Goal: Transaction & Acquisition: Book appointment/travel/reservation

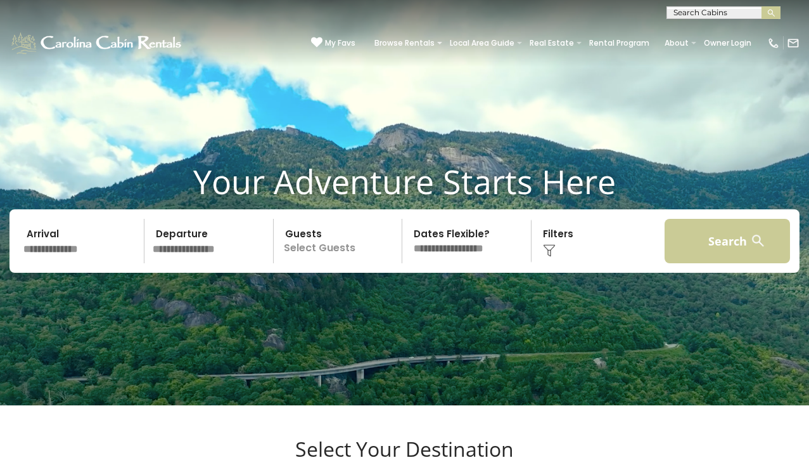
click at [719, 260] on button "Search" at bounding box center [728, 241] width 126 height 44
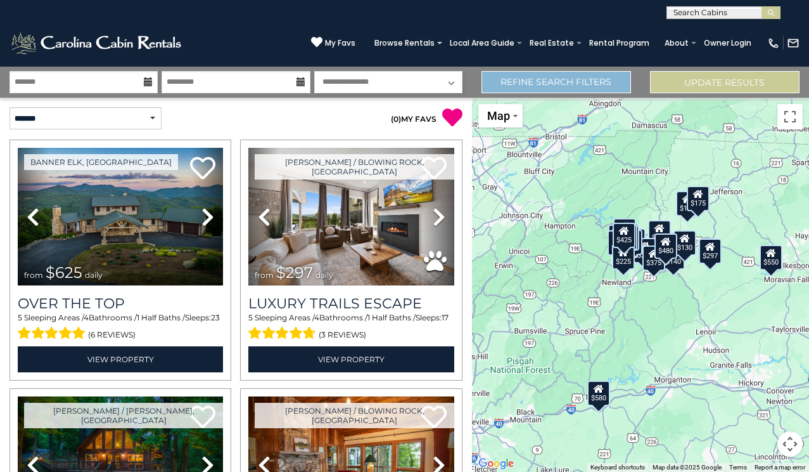
click at [593, 78] on link "Refine Search Filters" at bounding box center [557, 82] width 150 height 22
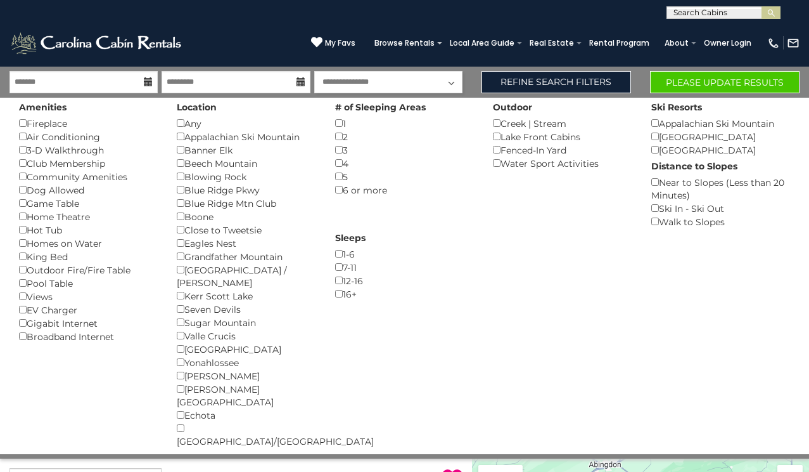
click at [702, 74] on button "Please Update Results" at bounding box center [725, 82] width 150 height 22
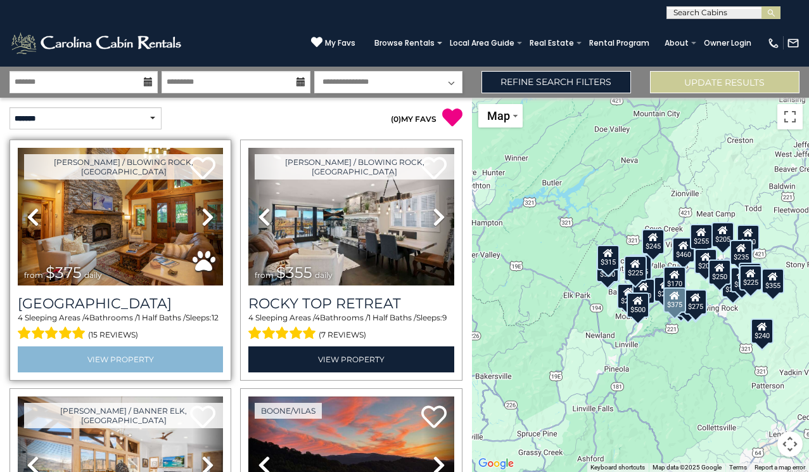
click at [136, 353] on link "View Property" at bounding box center [120, 359] width 205 height 26
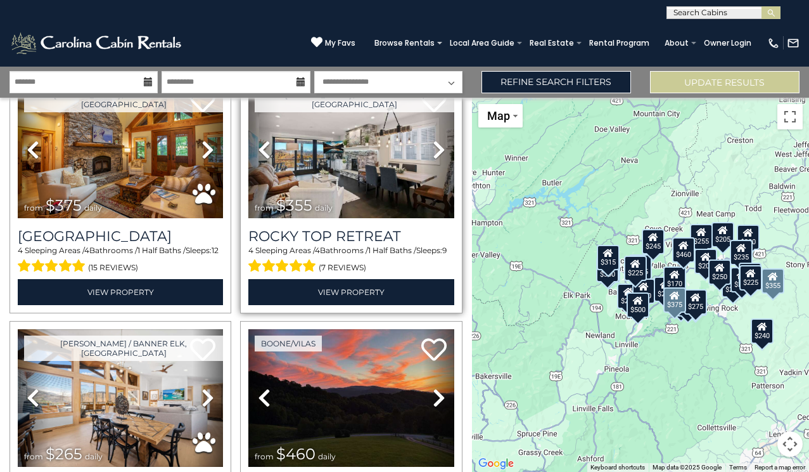
scroll to position [74, 0]
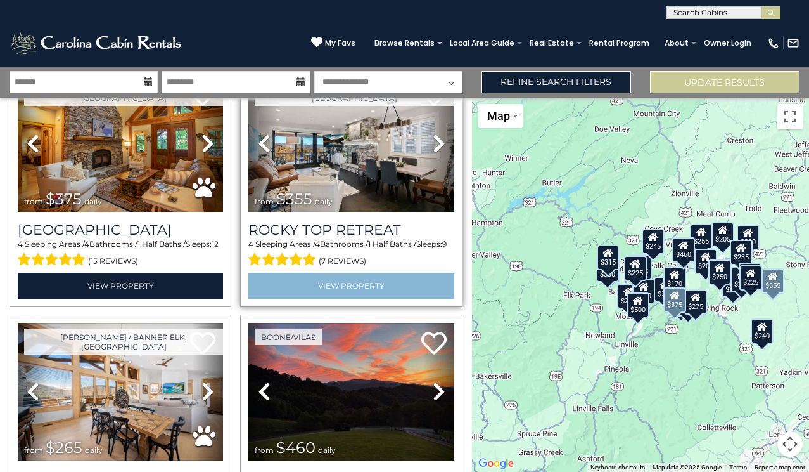
click at [346, 280] on link "View Property" at bounding box center [350, 286] width 205 height 26
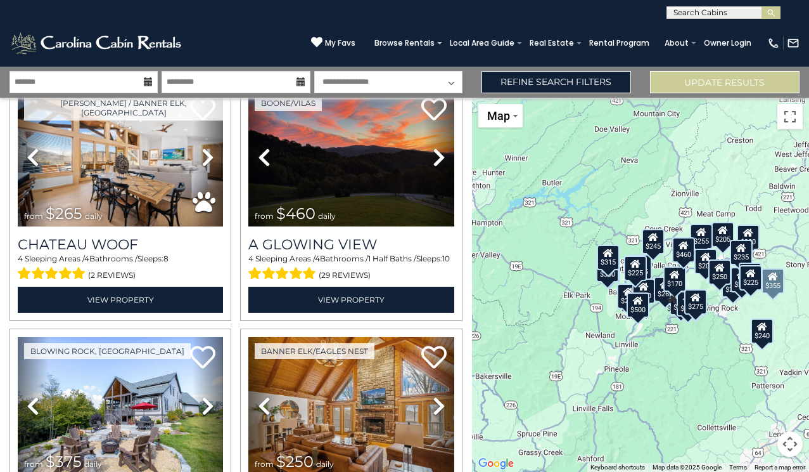
scroll to position [300, 0]
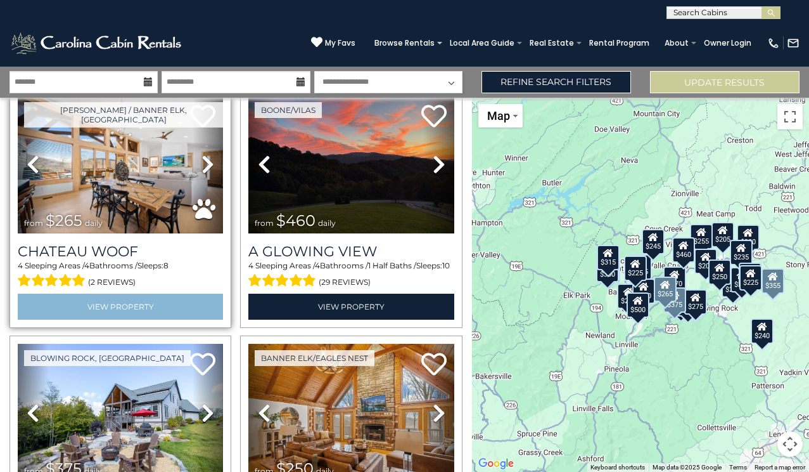
click at [161, 297] on link "View Property" at bounding box center [120, 306] width 205 height 26
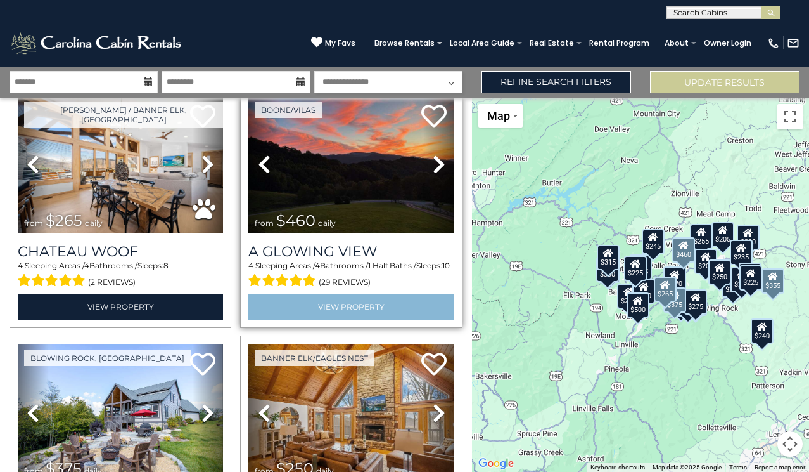
click at [341, 299] on link "View Property" at bounding box center [350, 306] width 205 height 26
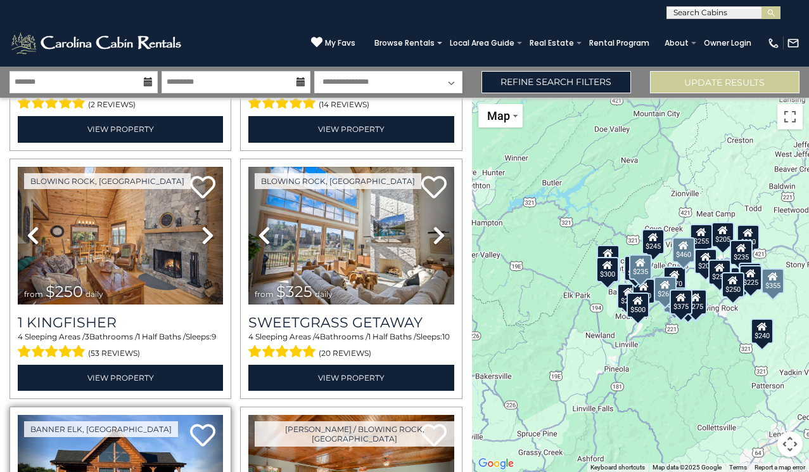
scroll to position [975, 0]
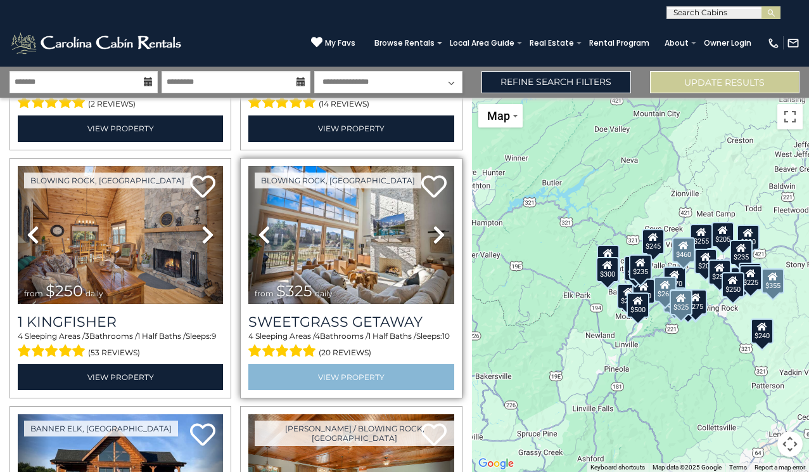
click at [339, 364] on link "View Property" at bounding box center [350, 377] width 205 height 26
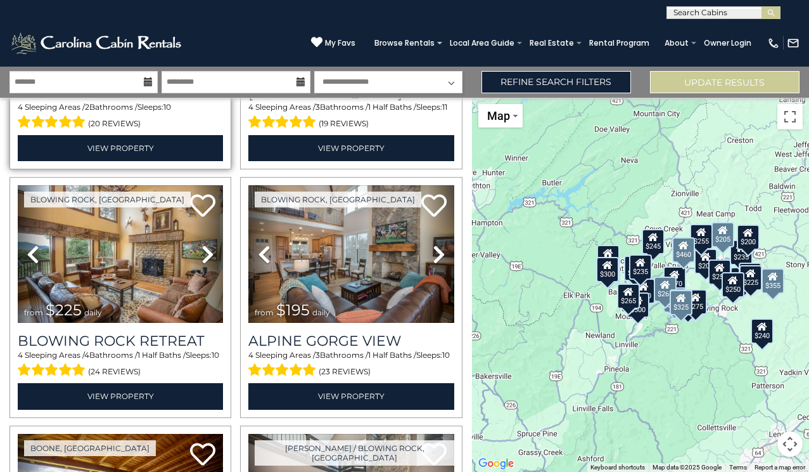
scroll to position [2198, 0]
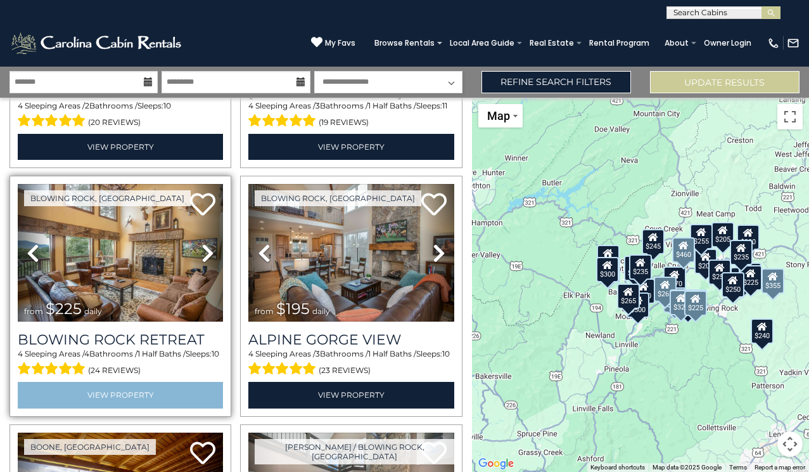
click at [129, 382] on link "View Property" at bounding box center [120, 395] width 205 height 26
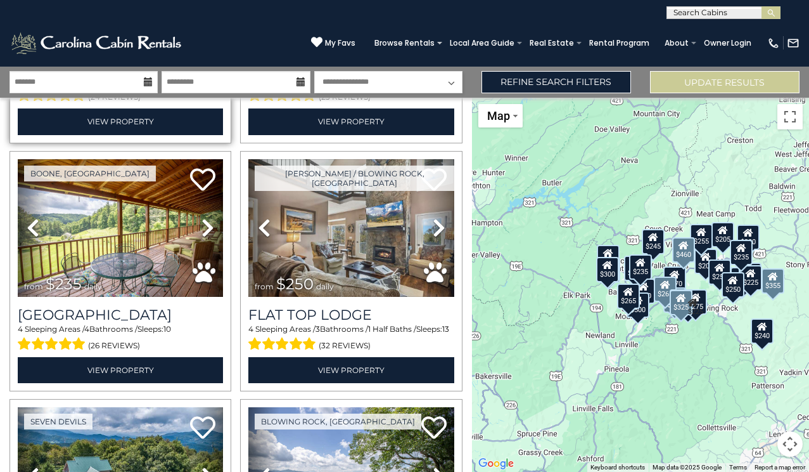
scroll to position [2472, 0]
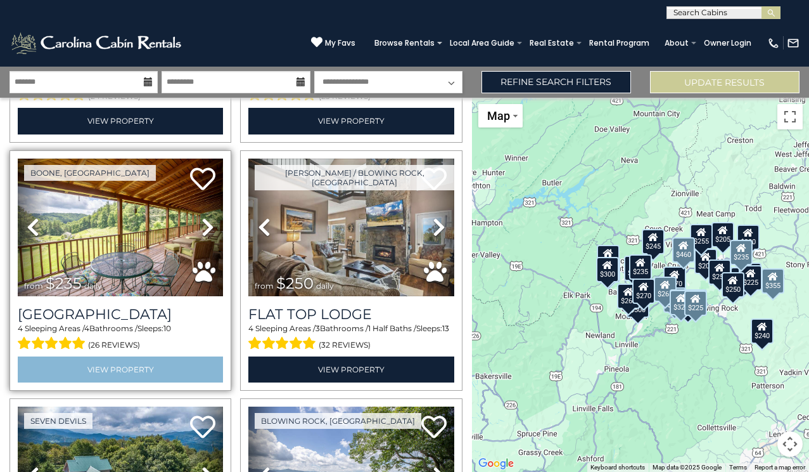
click at [131, 356] on link "View Property" at bounding box center [120, 369] width 205 height 26
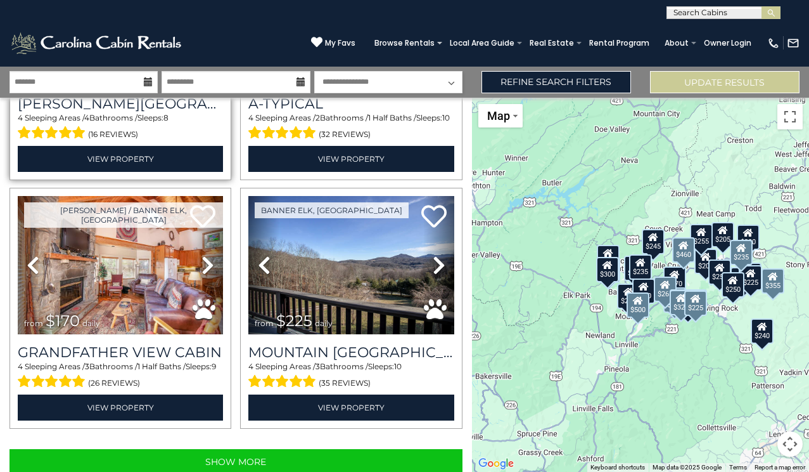
scroll to position [3427, 0]
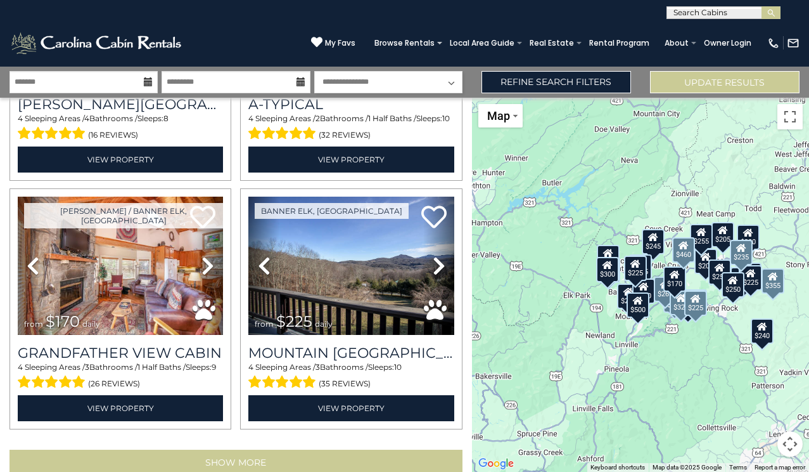
click at [193, 449] on button "Show More" at bounding box center [236, 461] width 453 height 25
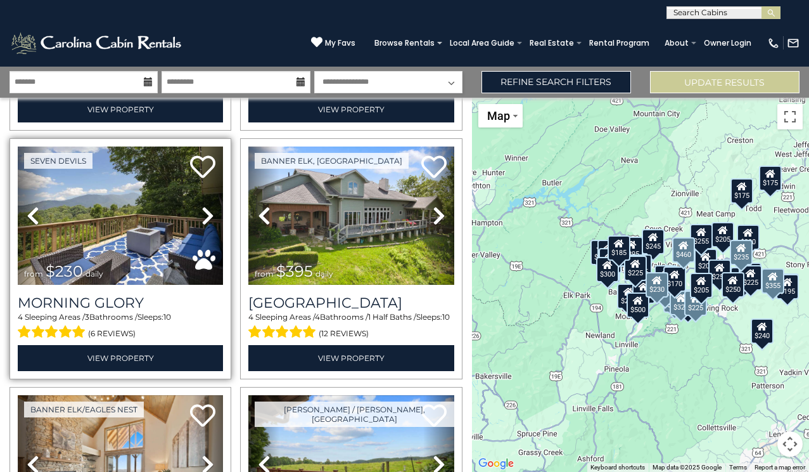
scroll to position [4231, 0]
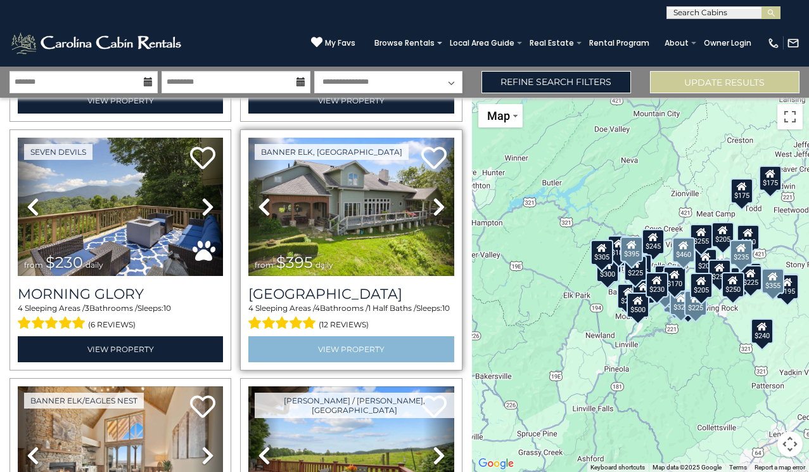
click at [342, 336] on link "View Property" at bounding box center [350, 349] width 205 height 26
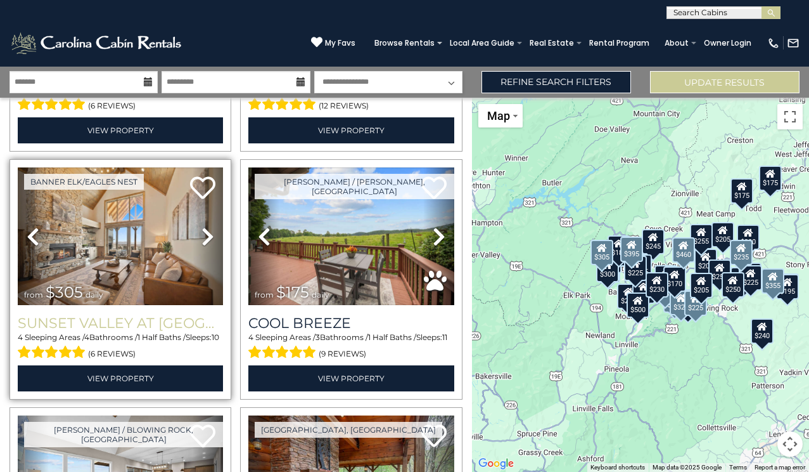
scroll to position [4443, 0]
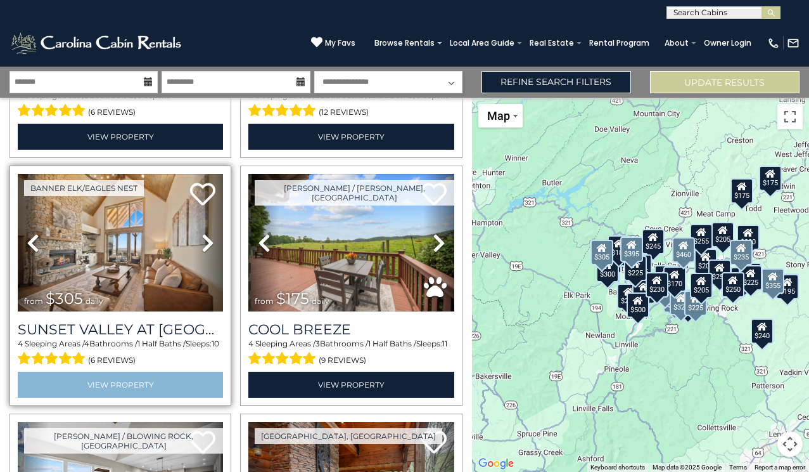
click at [123, 371] on link "View Property" at bounding box center [120, 384] width 205 height 26
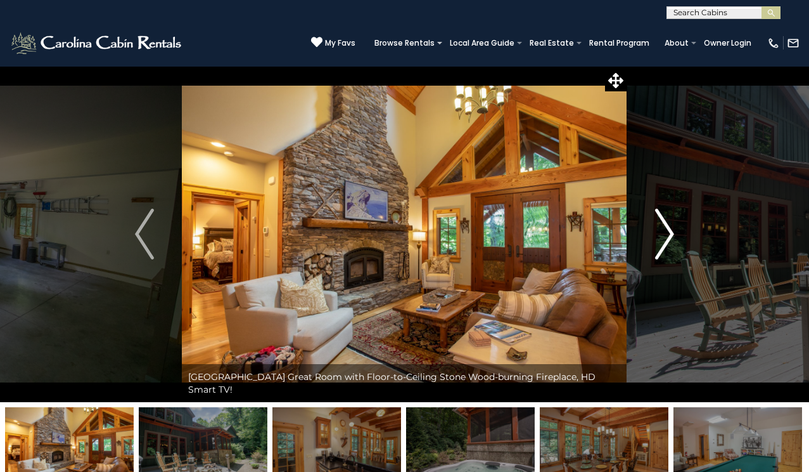
click at [671, 229] on img "Next" at bounding box center [664, 234] width 19 height 51
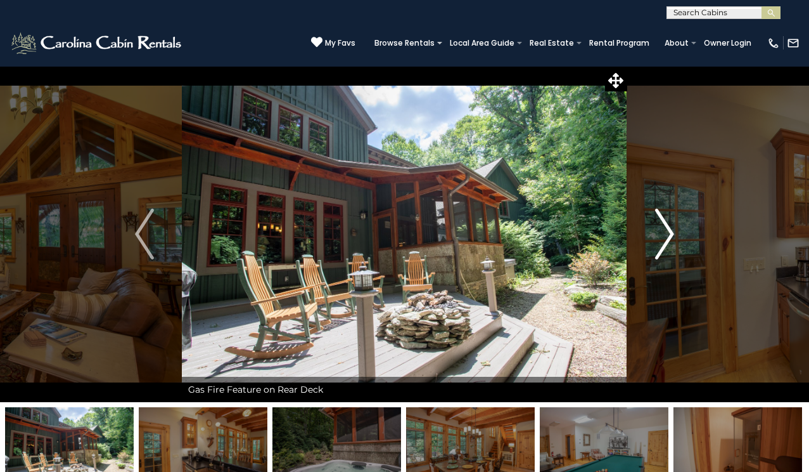
click at [669, 228] on img "Next" at bounding box center [664, 234] width 19 height 51
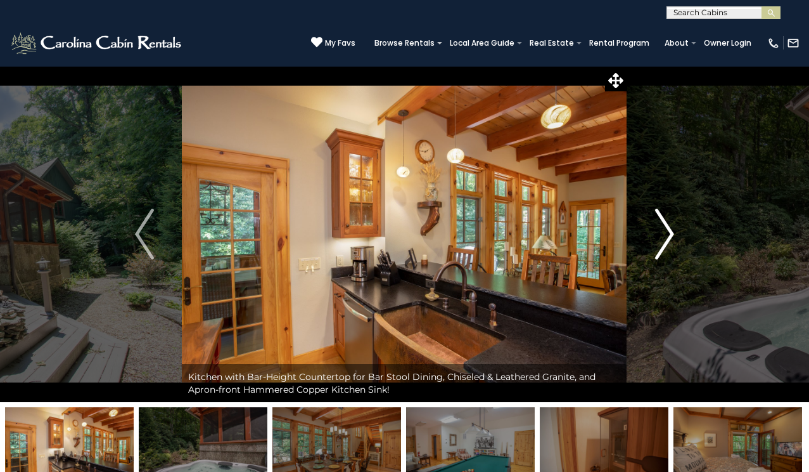
click at [669, 229] on img "Next" at bounding box center [664, 234] width 19 height 51
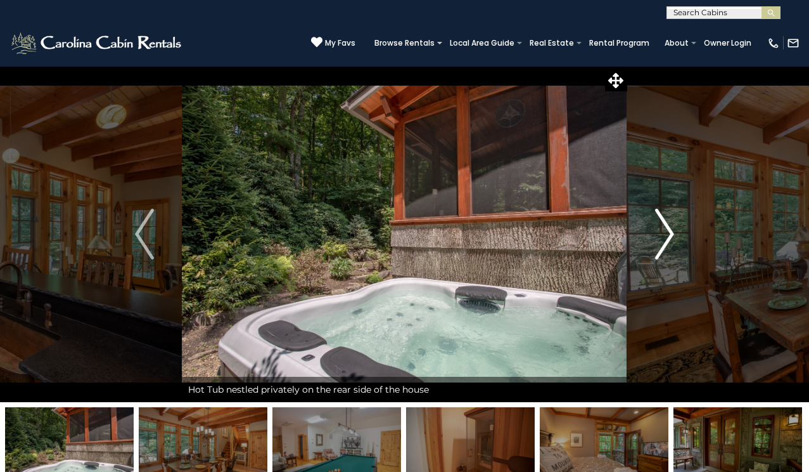
click at [669, 229] on img "Next" at bounding box center [664, 234] width 19 height 51
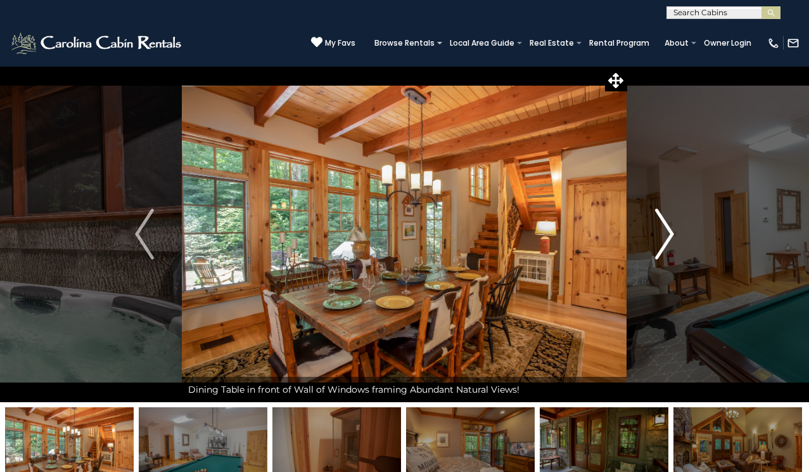
click at [669, 230] on img "Next" at bounding box center [664, 234] width 19 height 51
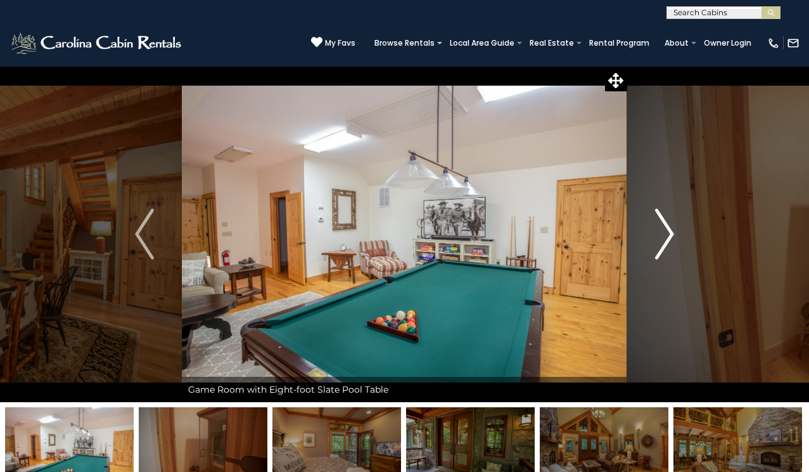
click at [669, 231] on img "Next" at bounding box center [664, 234] width 19 height 51
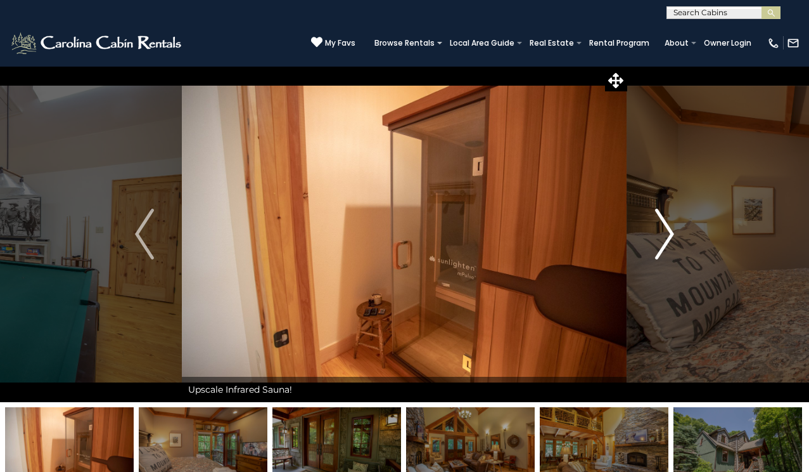
click at [669, 231] on img "Next" at bounding box center [664, 234] width 19 height 51
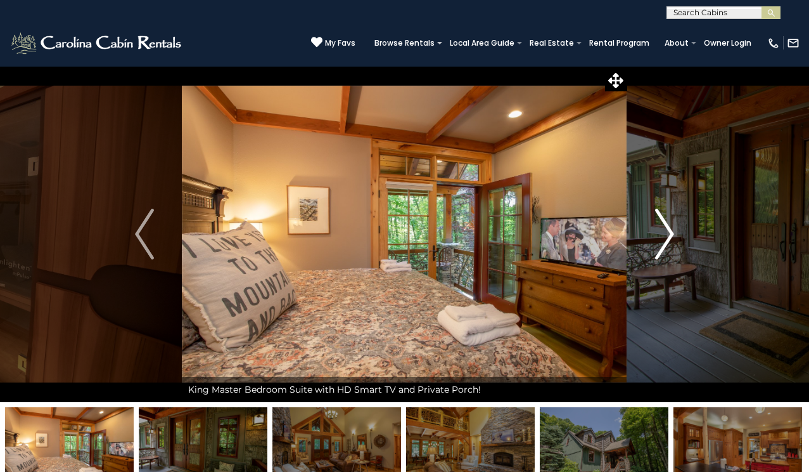
click at [669, 231] on img "Next" at bounding box center [664, 234] width 19 height 51
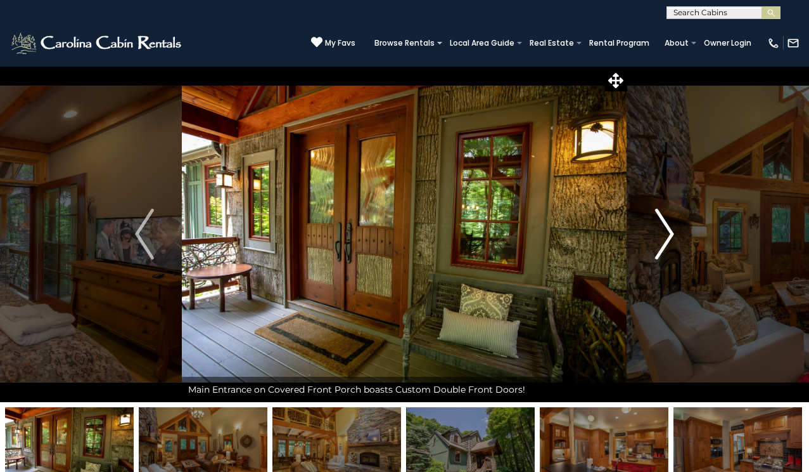
click at [669, 233] on img "Next" at bounding box center [664, 234] width 19 height 51
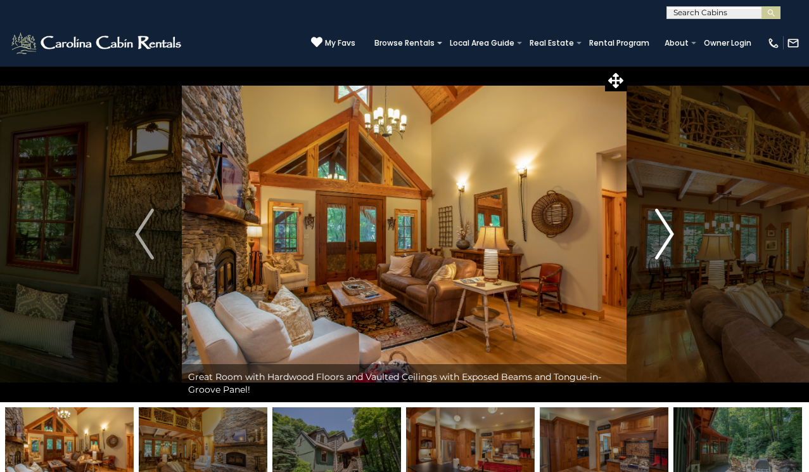
click at [671, 231] on img "Next" at bounding box center [664, 234] width 19 height 51
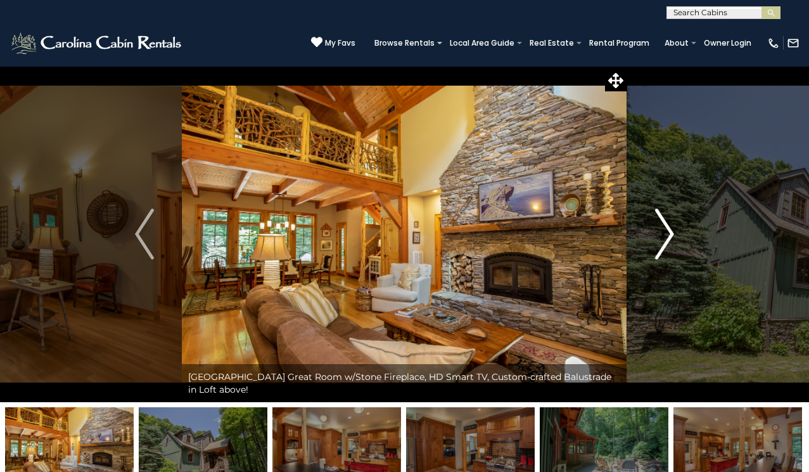
click at [671, 232] on img "Next" at bounding box center [664, 234] width 19 height 51
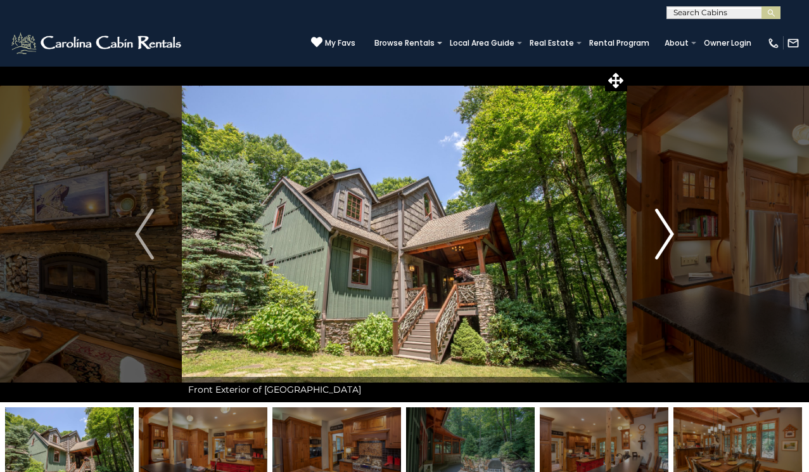
click at [671, 233] on img "Next" at bounding box center [664, 234] width 19 height 51
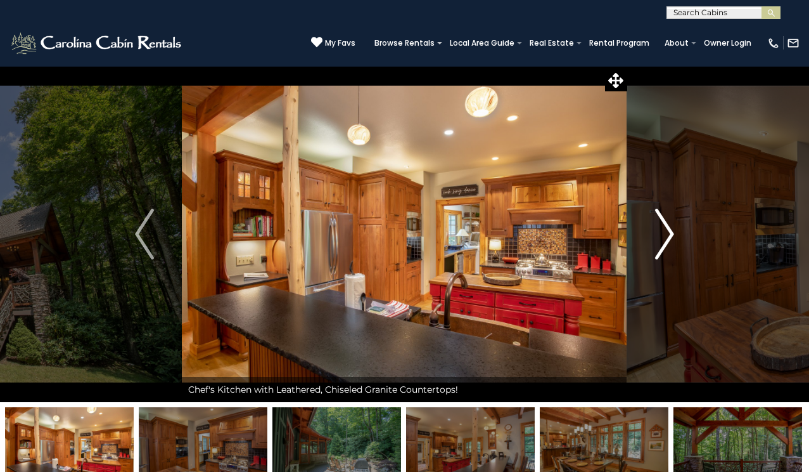
click at [671, 233] on img "Next" at bounding box center [664, 234] width 19 height 51
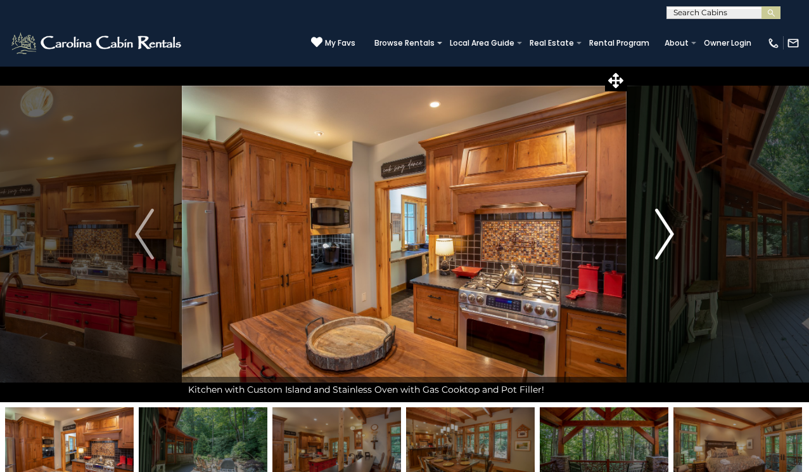
click at [671, 233] on img "Next" at bounding box center [664, 234] width 19 height 51
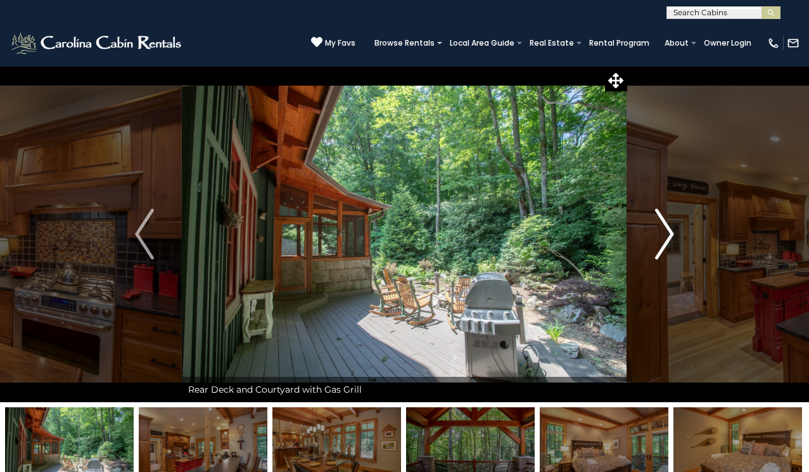
click at [671, 233] on img "Next" at bounding box center [664, 234] width 19 height 51
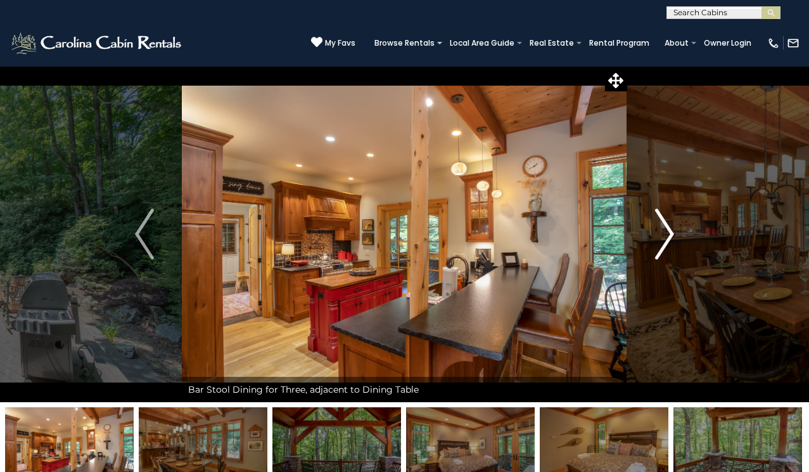
click at [671, 231] on img "Next" at bounding box center [664, 234] width 19 height 51
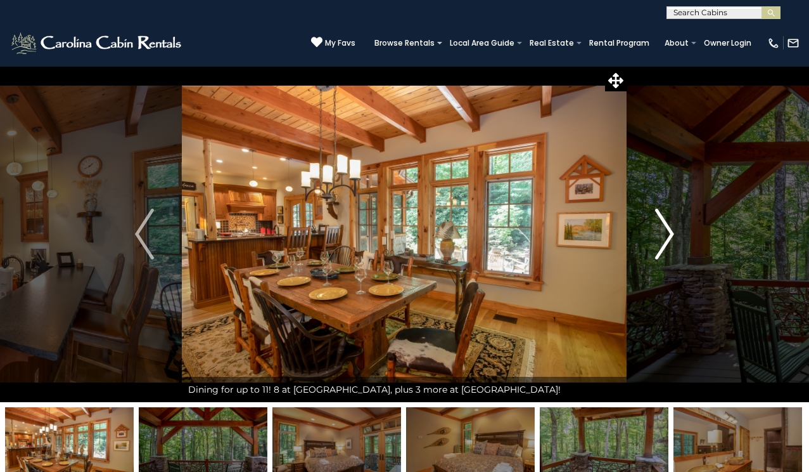
click at [670, 231] on img "Next" at bounding box center [664, 234] width 19 height 51
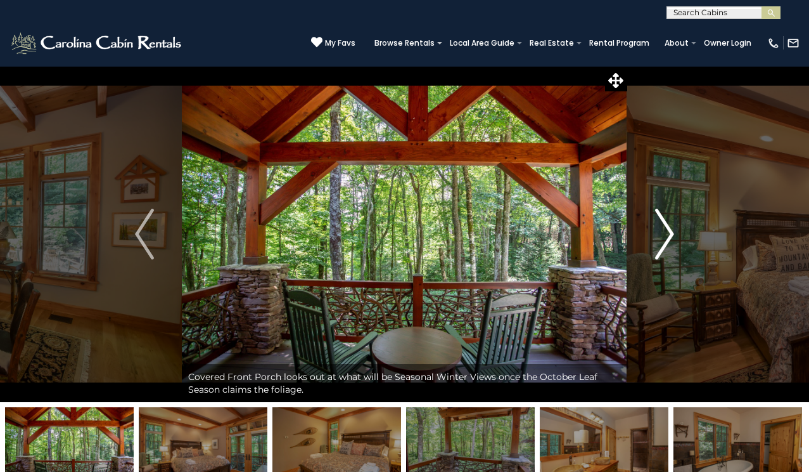
click at [670, 231] on img "Next" at bounding box center [664, 234] width 19 height 51
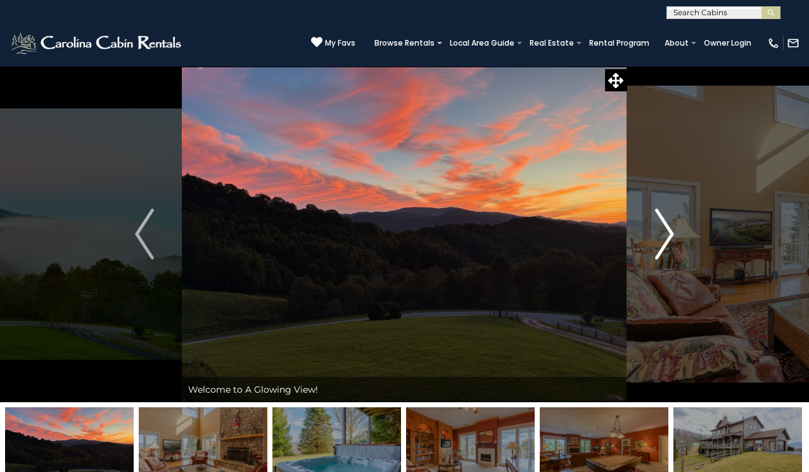
click at [669, 233] on img "Next" at bounding box center [664, 234] width 19 height 51
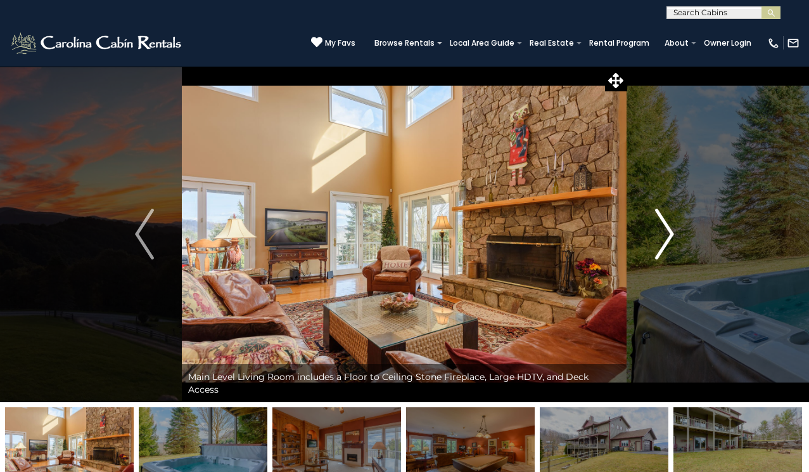
click at [670, 231] on img "Next" at bounding box center [664, 234] width 19 height 51
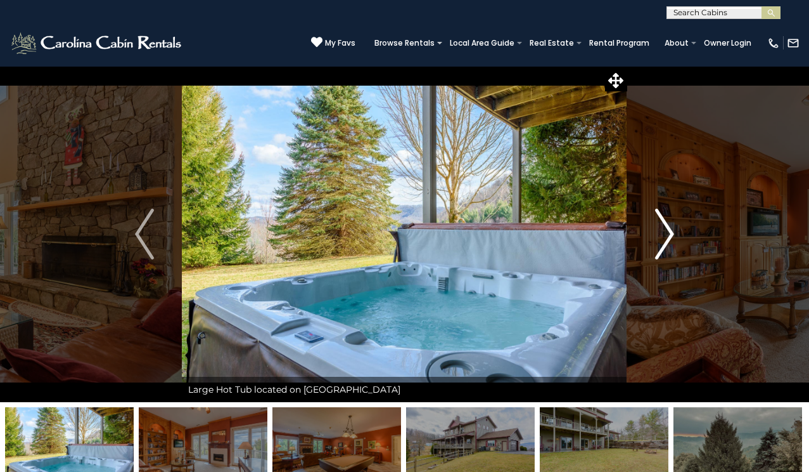
click at [670, 230] on img "Next" at bounding box center [664, 234] width 19 height 51
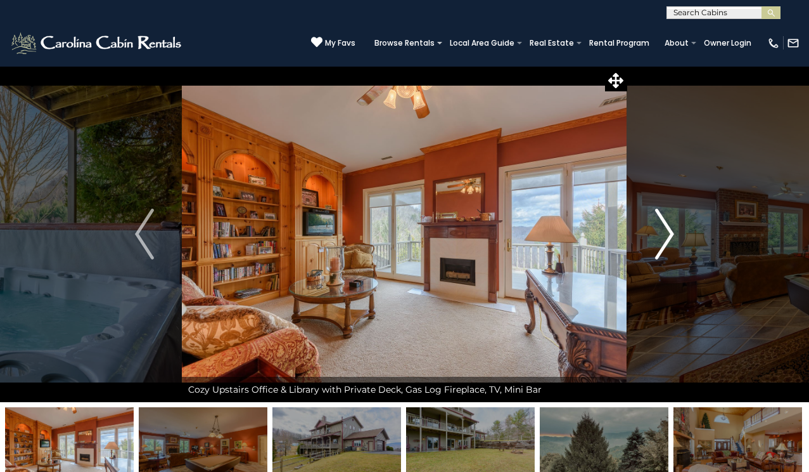
click at [670, 230] on img "Next" at bounding box center [664, 234] width 19 height 51
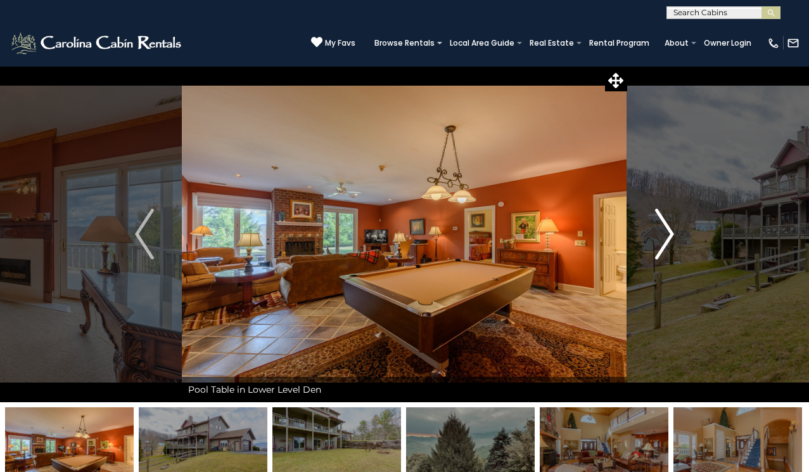
click at [670, 230] on img "Next" at bounding box center [664, 234] width 19 height 51
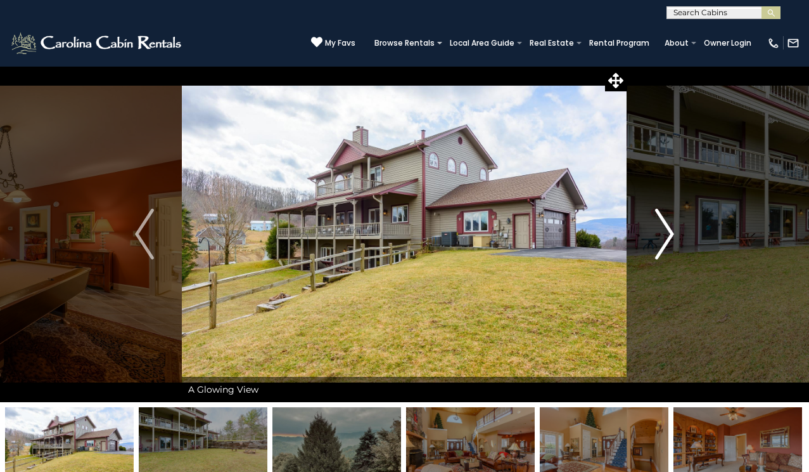
click at [670, 229] on img "Next" at bounding box center [664, 234] width 19 height 51
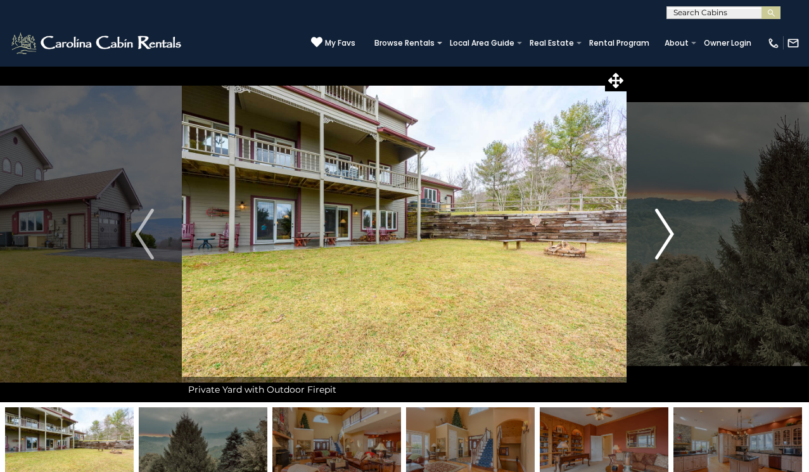
click at [667, 235] on img "Next" at bounding box center [664, 234] width 19 height 51
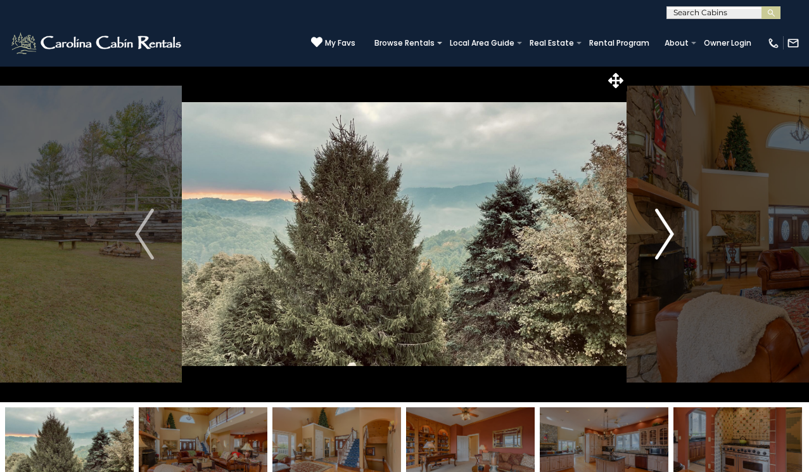
click at [667, 235] on img "Next" at bounding box center [664, 234] width 19 height 51
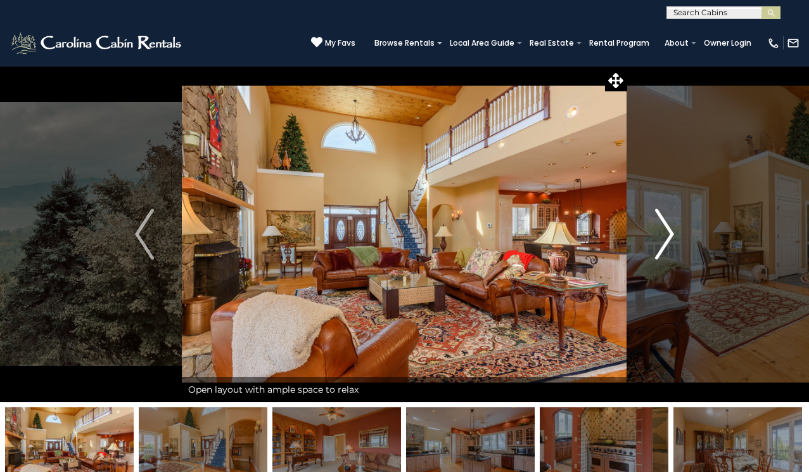
click at [667, 233] on img "Next" at bounding box center [664, 234] width 19 height 51
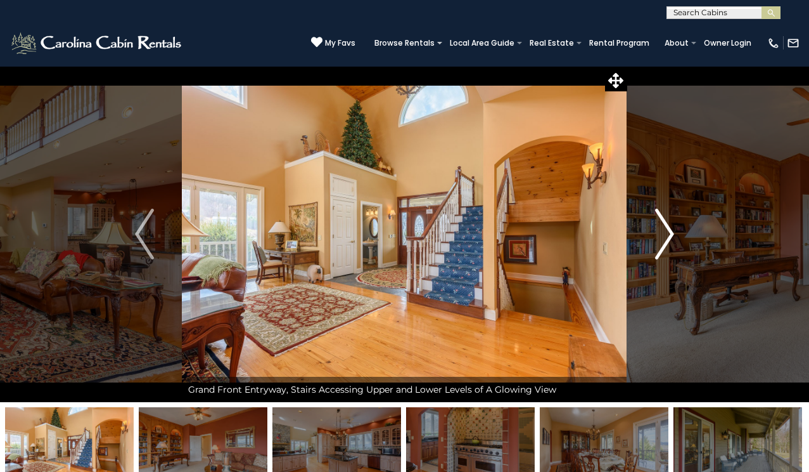
click at [667, 235] on img "Next" at bounding box center [664, 234] width 19 height 51
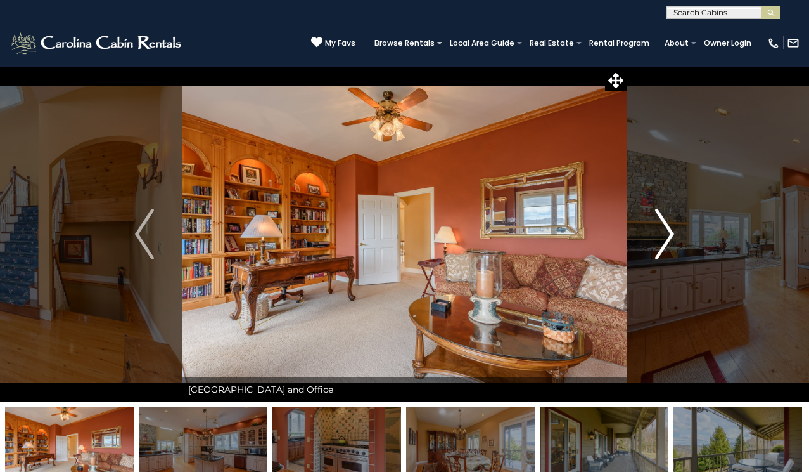
click at [667, 236] on img "Next" at bounding box center [664, 234] width 19 height 51
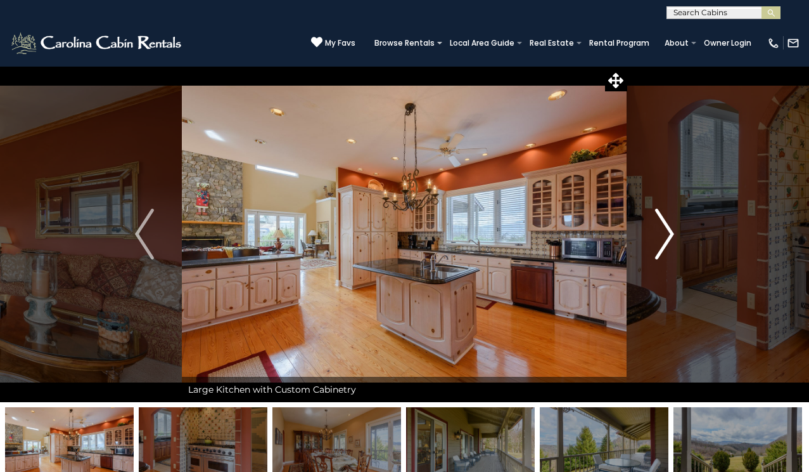
click at [667, 236] on img "Next" at bounding box center [664, 234] width 19 height 51
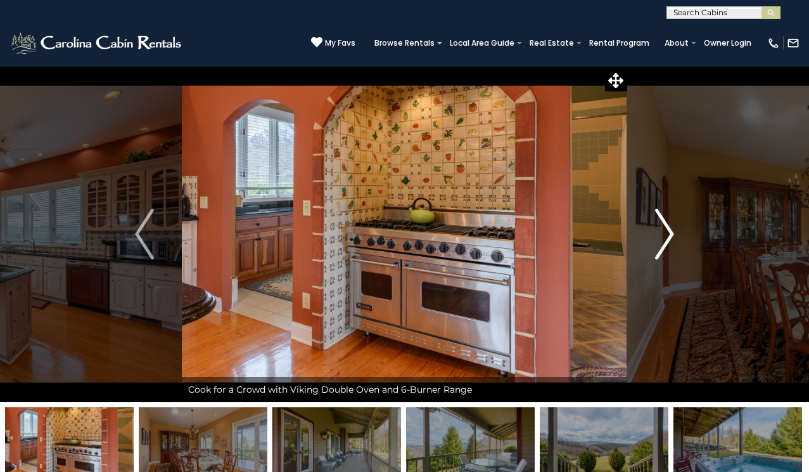
click at [667, 236] on img "Next" at bounding box center [664, 234] width 19 height 51
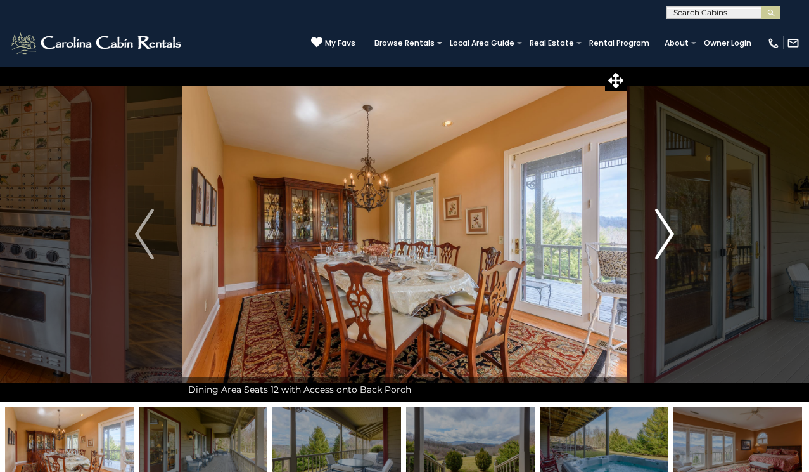
click at [667, 236] on img "Next" at bounding box center [664, 234] width 19 height 51
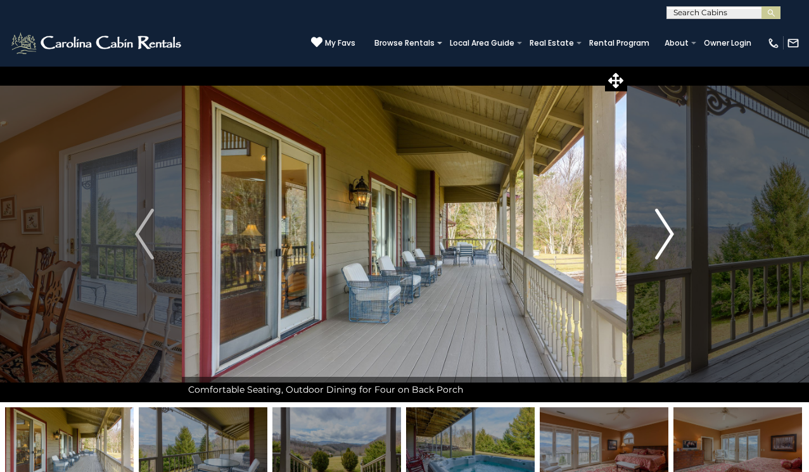
click at [667, 236] on img "Next" at bounding box center [664, 234] width 19 height 51
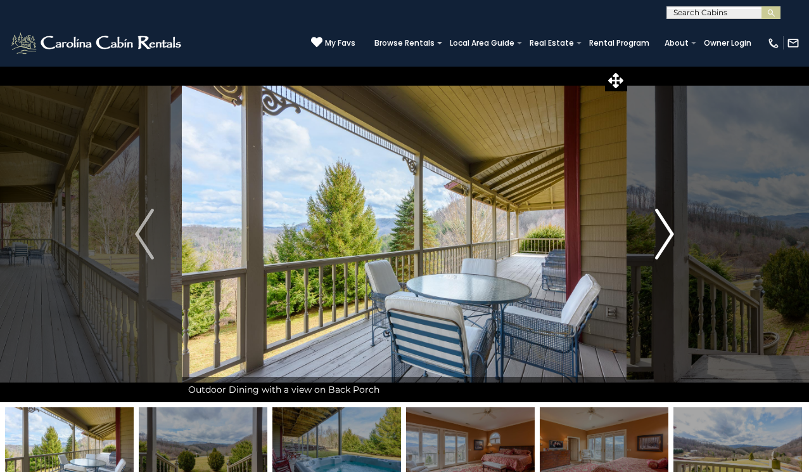
click at [667, 236] on img "Next" at bounding box center [664, 234] width 19 height 51
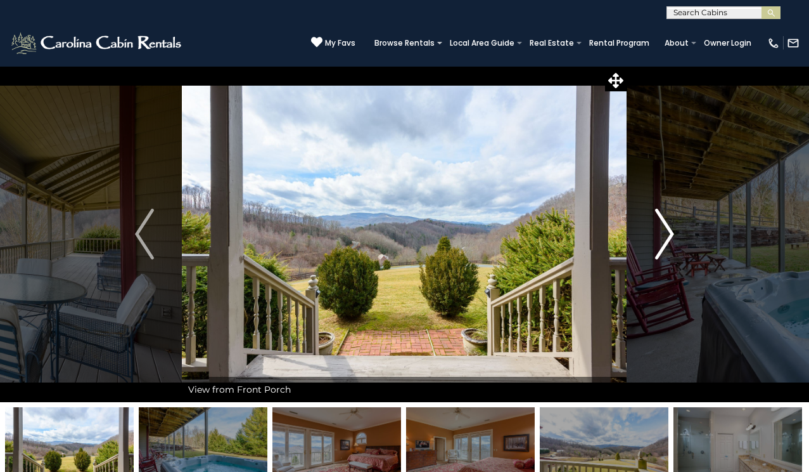
click at [667, 236] on img "Next" at bounding box center [664, 234] width 19 height 51
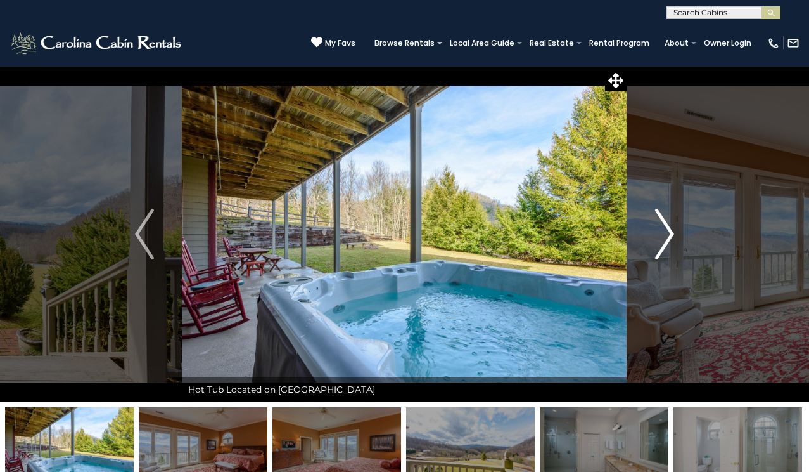
click at [667, 236] on img "Next" at bounding box center [664, 234] width 19 height 51
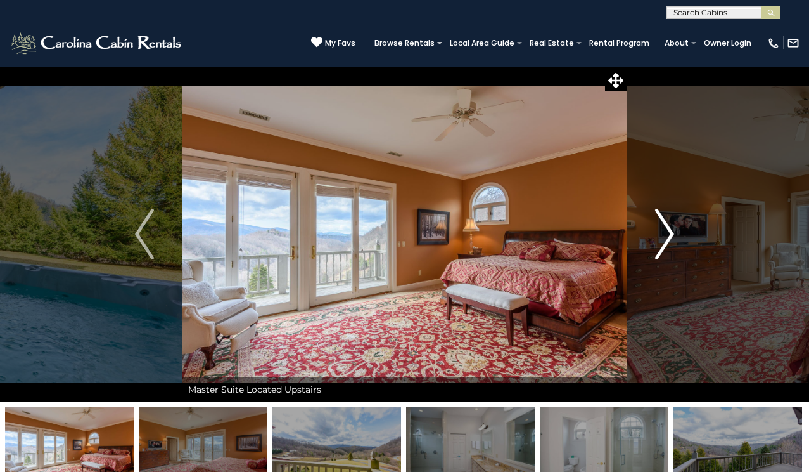
click at [667, 236] on img "Next" at bounding box center [664, 234] width 19 height 51
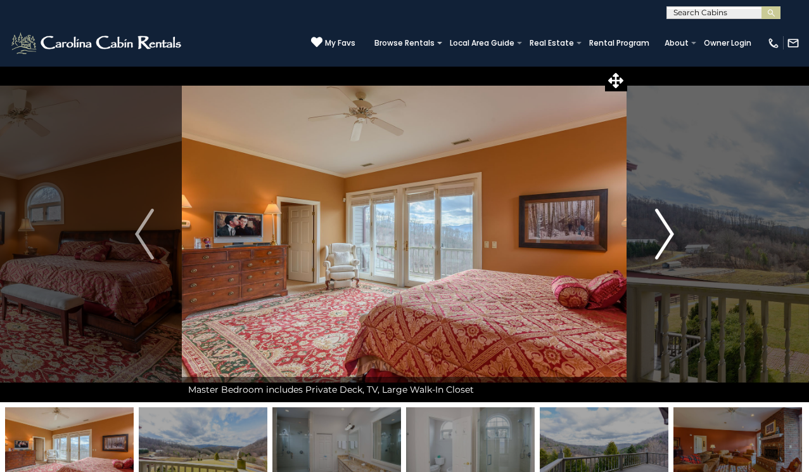
click at [667, 236] on img "Next" at bounding box center [664, 234] width 19 height 51
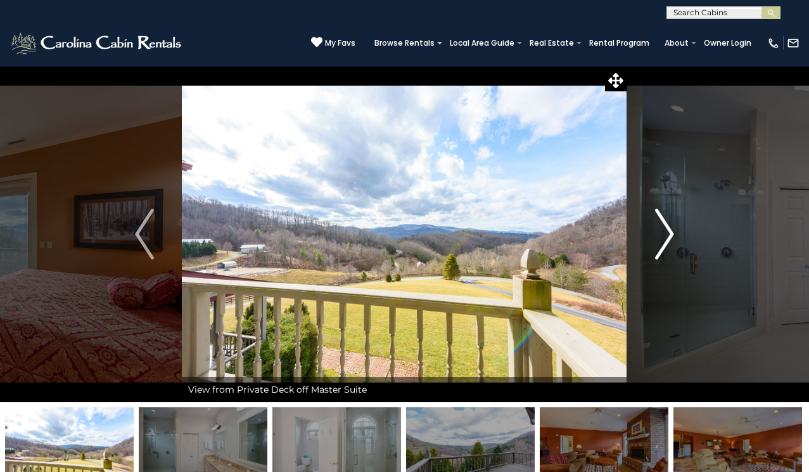
click at [670, 231] on img "Next" at bounding box center [664, 234] width 19 height 51
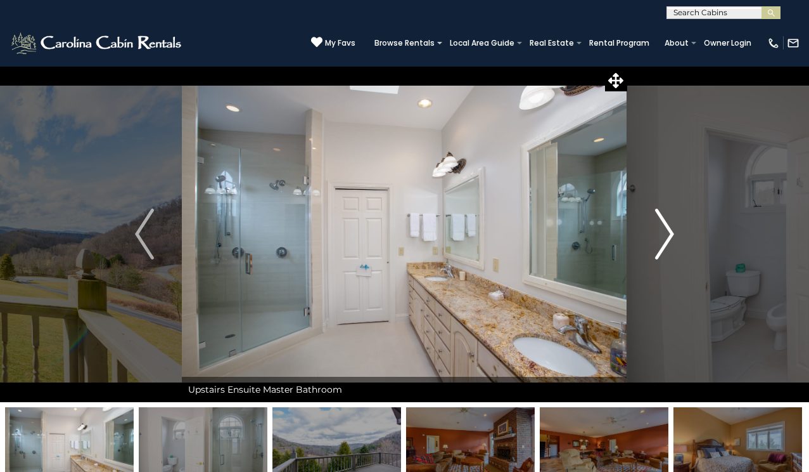
click at [669, 233] on img "Next" at bounding box center [664, 234] width 19 height 51
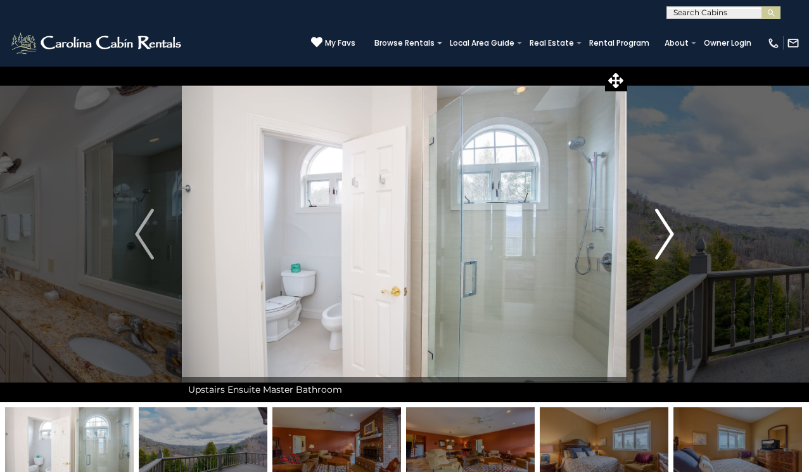
click at [669, 236] on img "Next" at bounding box center [664, 234] width 19 height 51
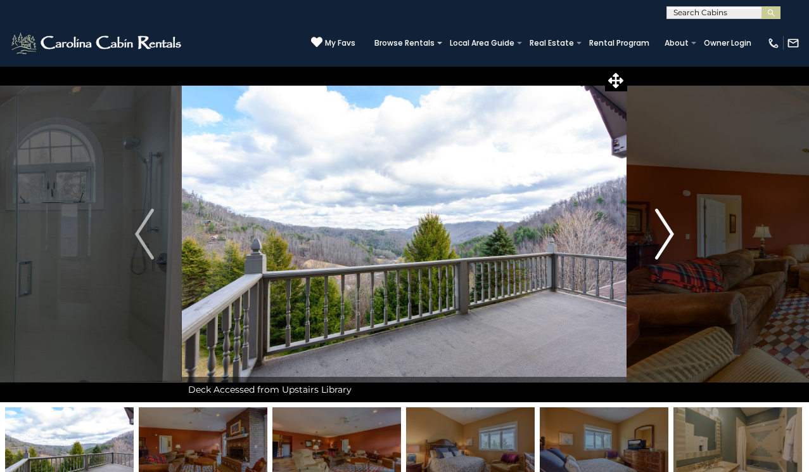
click at [669, 237] on img "Next" at bounding box center [664, 234] width 19 height 51
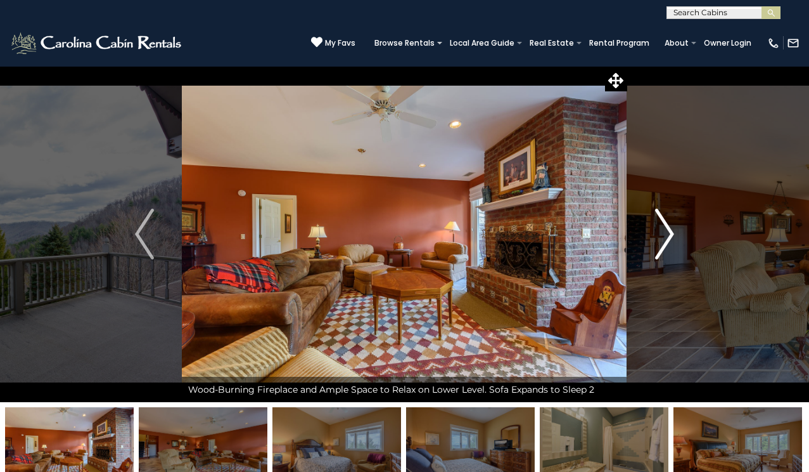
click at [669, 237] on img "Next" at bounding box center [664, 234] width 19 height 51
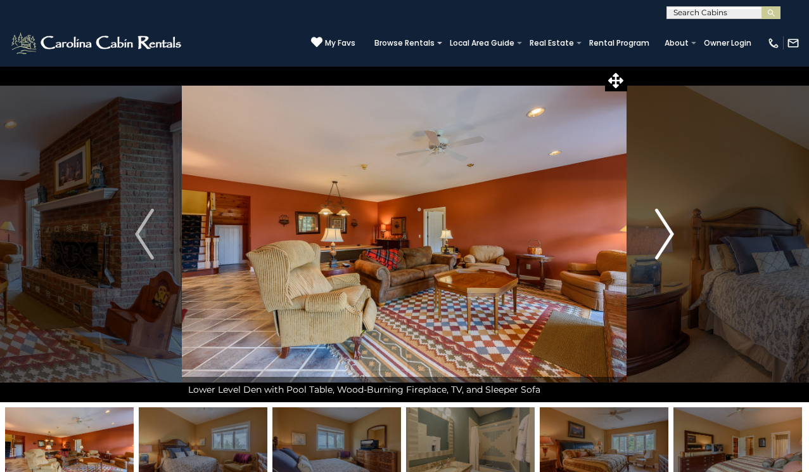
click at [669, 238] on img "Next" at bounding box center [664, 234] width 19 height 51
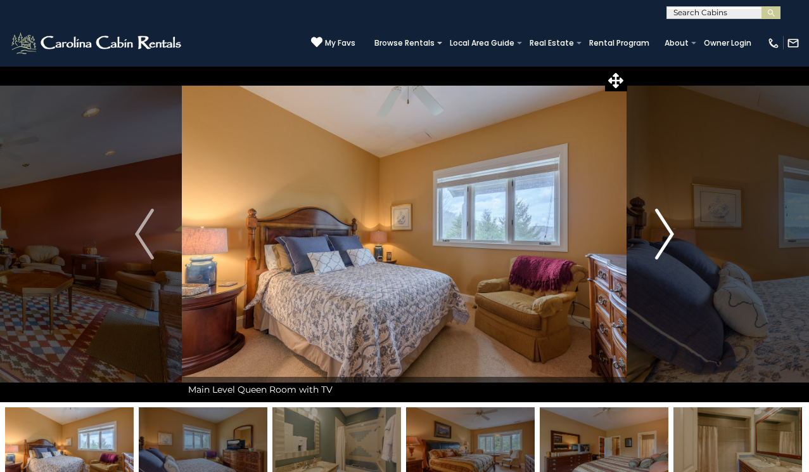
click at [669, 238] on img "Next" at bounding box center [664, 234] width 19 height 51
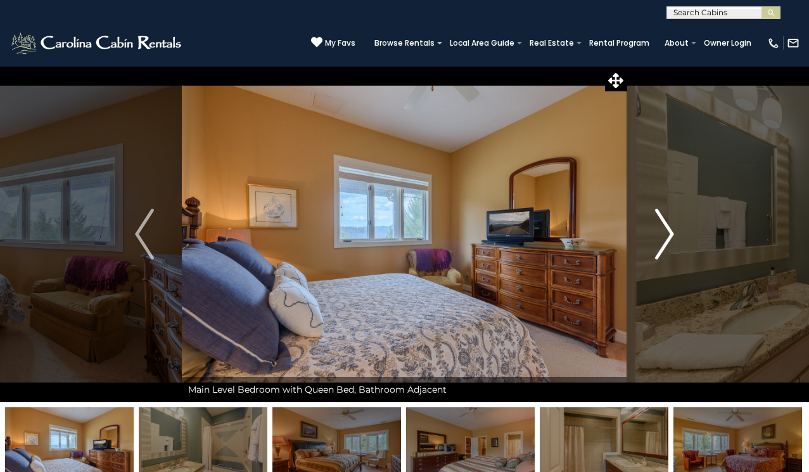
click at [669, 238] on img "Next" at bounding box center [664, 234] width 19 height 51
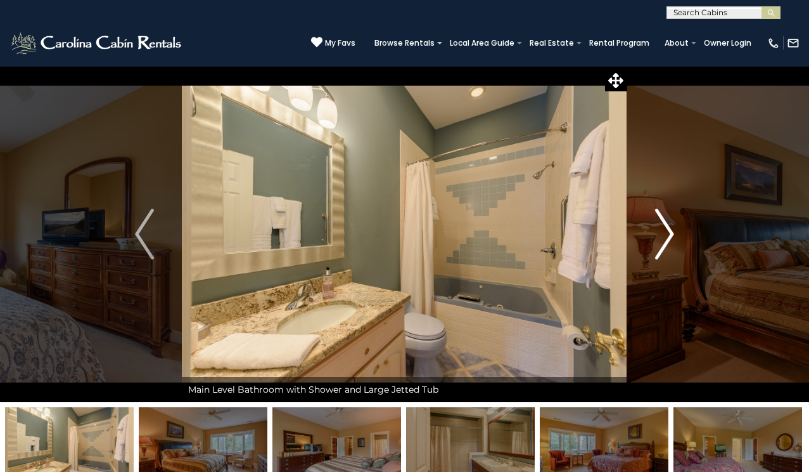
click at [669, 238] on img "Next" at bounding box center [664, 234] width 19 height 51
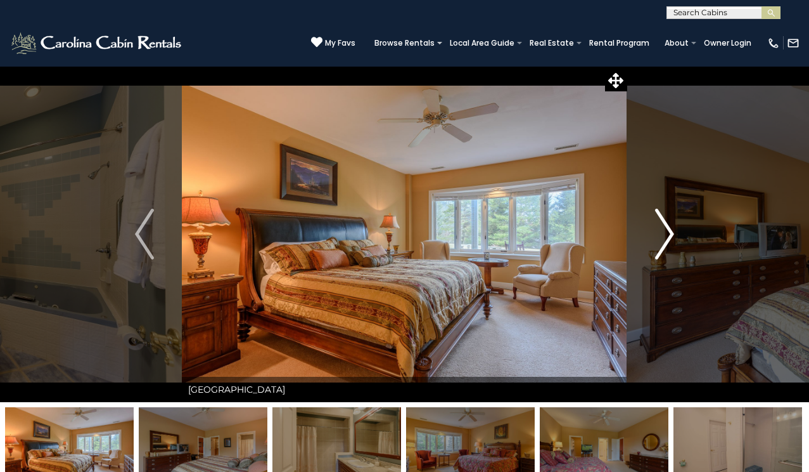
click at [669, 235] on img "Next" at bounding box center [664, 234] width 19 height 51
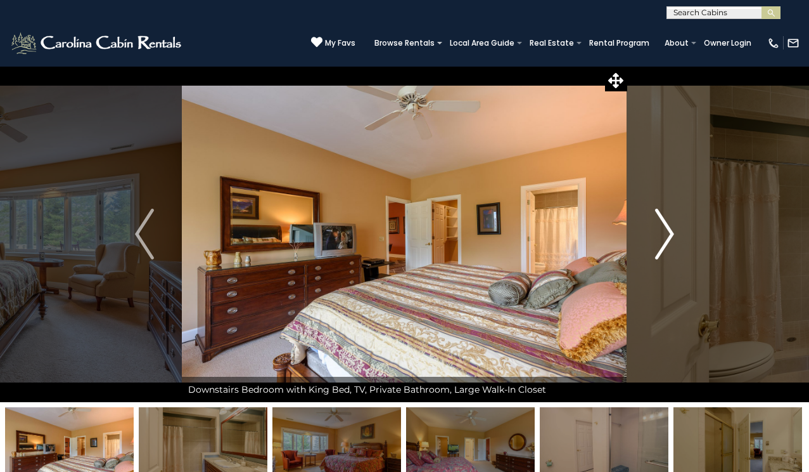
click at [669, 235] on img "Next" at bounding box center [664, 234] width 19 height 51
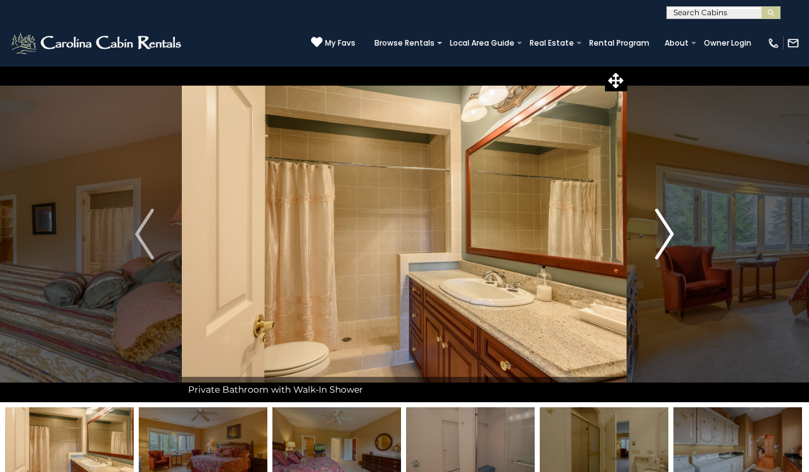
click at [669, 235] on img "Next" at bounding box center [664, 234] width 19 height 51
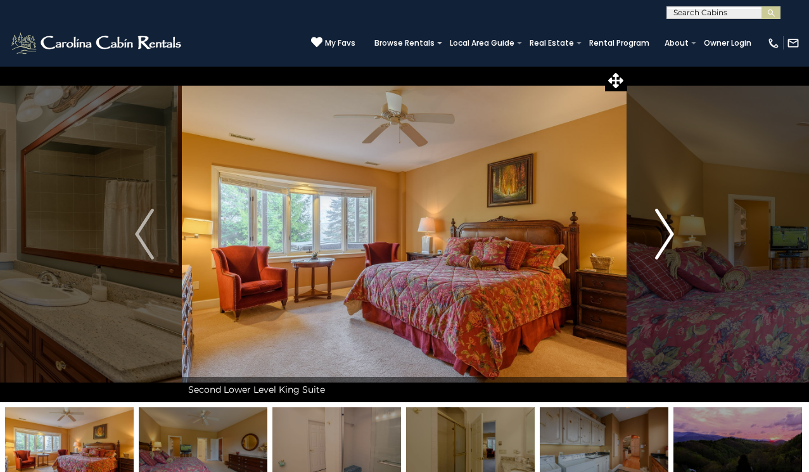
click at [669, 235] on img "Next" at bounding box center [664, 234] width 19 height 51
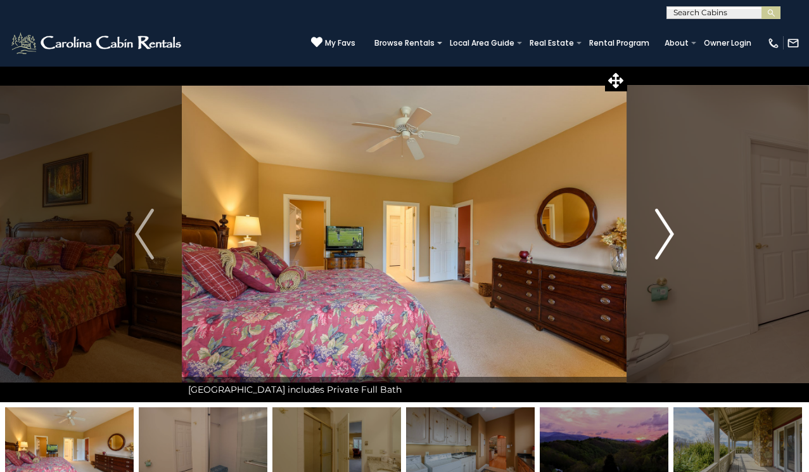
click at [669, 236] on img "Next" at bounding box center [664, 234] width 19 height 51
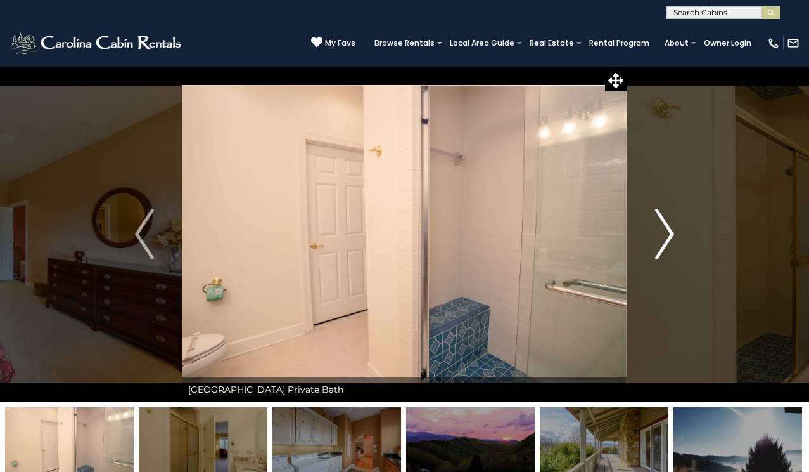
click at [669, 236] on img "Next" at bounding box center [664, 234] width 19 height 51
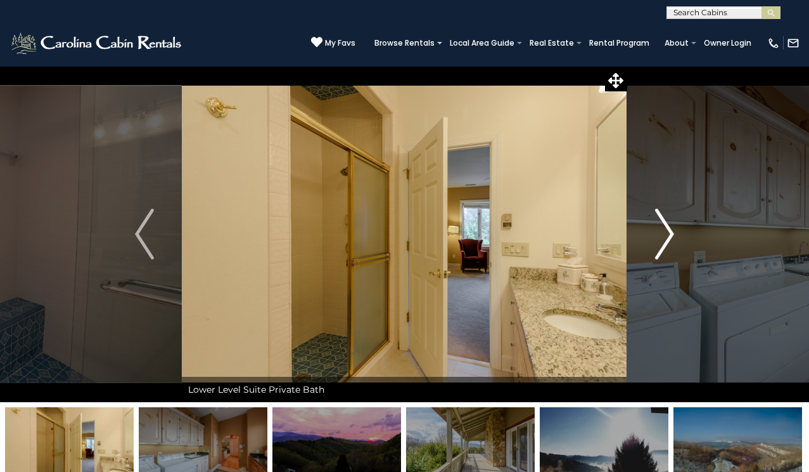
click at [669, 235] on img "Next" at bounding box center [664, 234] width 19 height 51
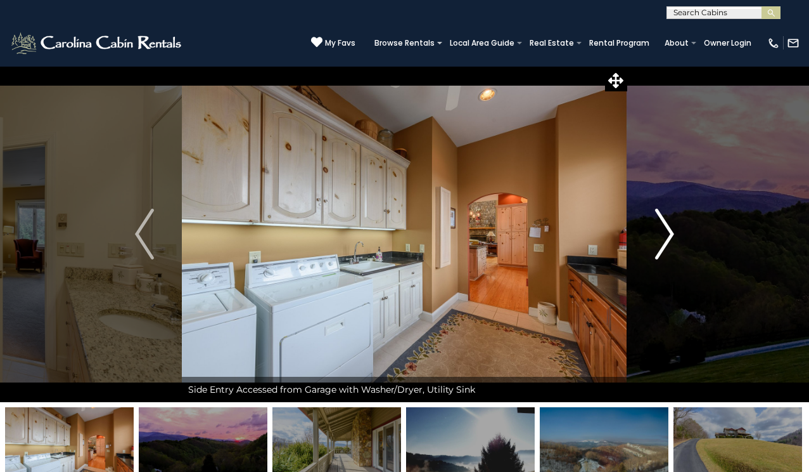
click at [669, 235] on img "Next" at bounding box center [664, 234] width 19 height 51
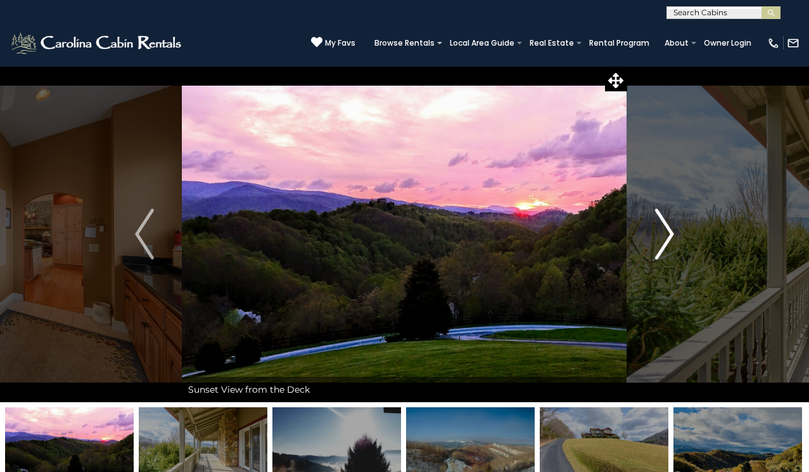
click at [669, 235] on img "Next" at bounding box center [664, 234] width 19 height 51
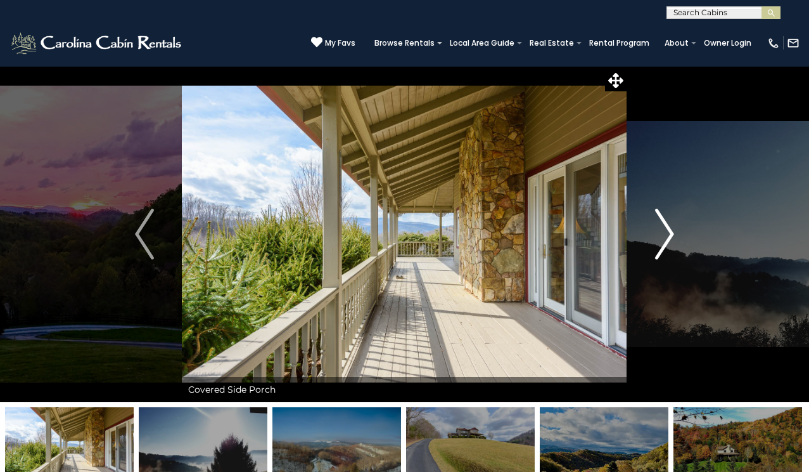
click at [671, 229] on img "Next" at bounding box center [664, 234] width 19 height 51
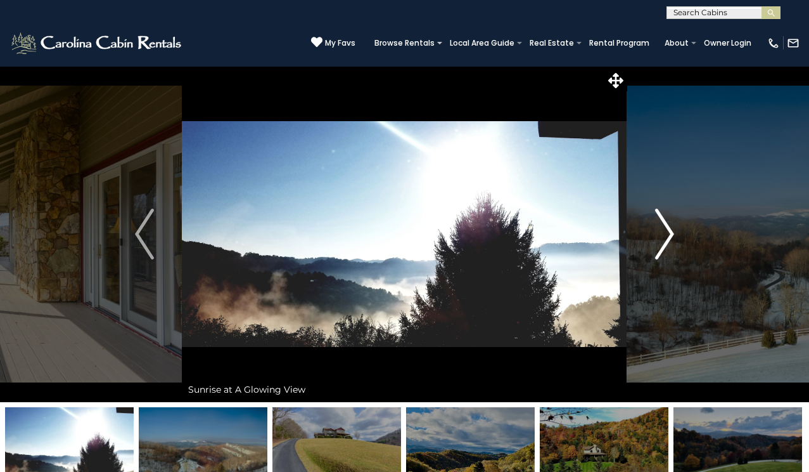
click at [671, 229] on img "Next" at bounding box center [664, 234] width 19 height 51
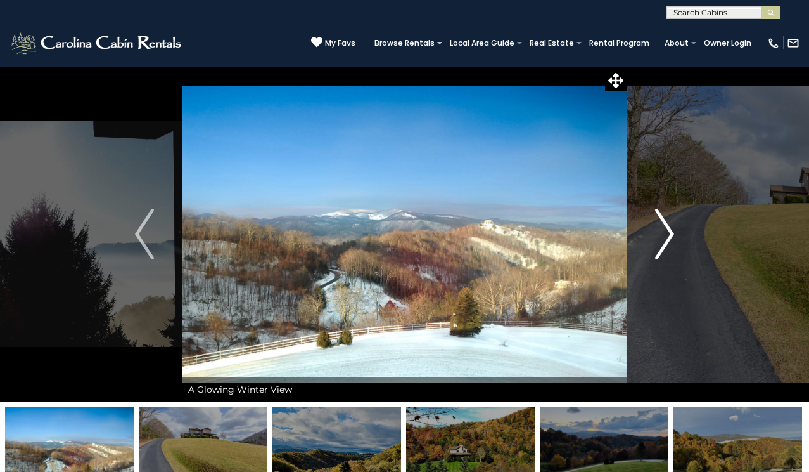
click at [671, 229] on img "Next" at bounding box center [664, 234] width 19 height 51
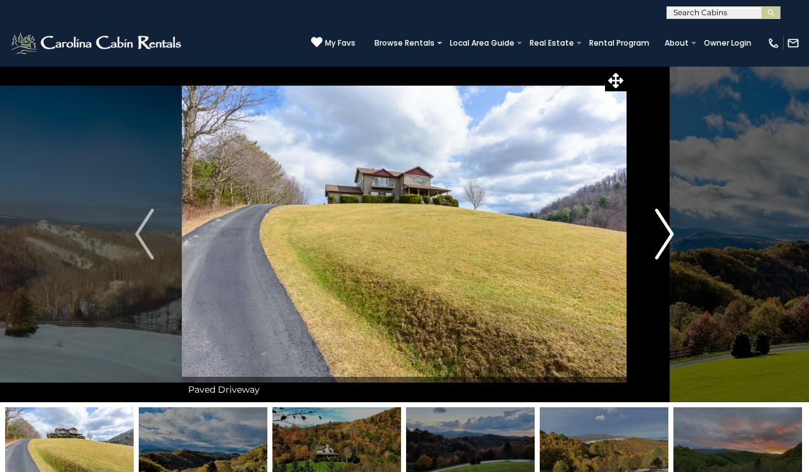
click at [671, 229] on img "Next" at bounding box center [664, 234] width 19 height 51
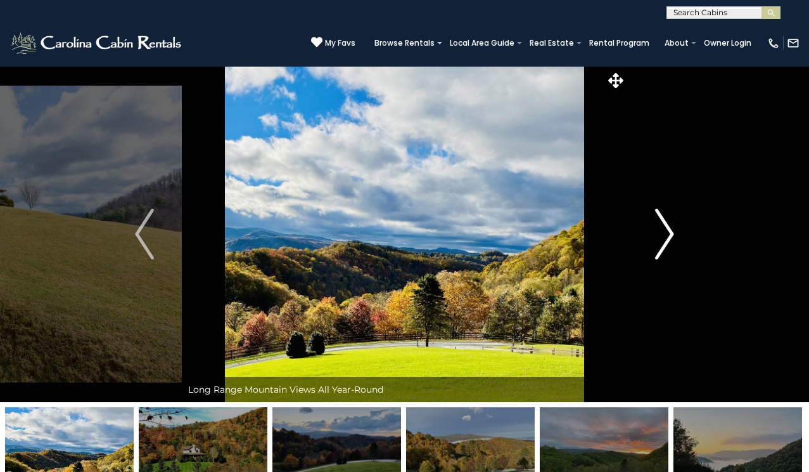
click at [666, 236] on img "Next" at bounding box center [664, 234] width 19 height 51
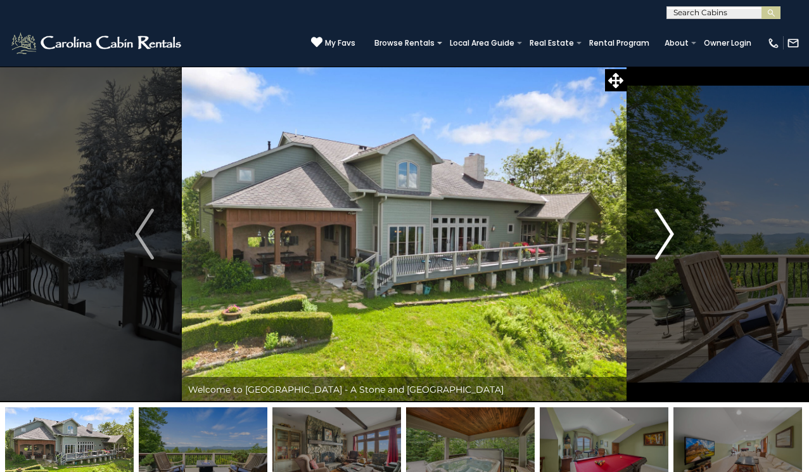
click at [668, 227] on img "Next" at bounding box center [664, 234] width 19 height 51
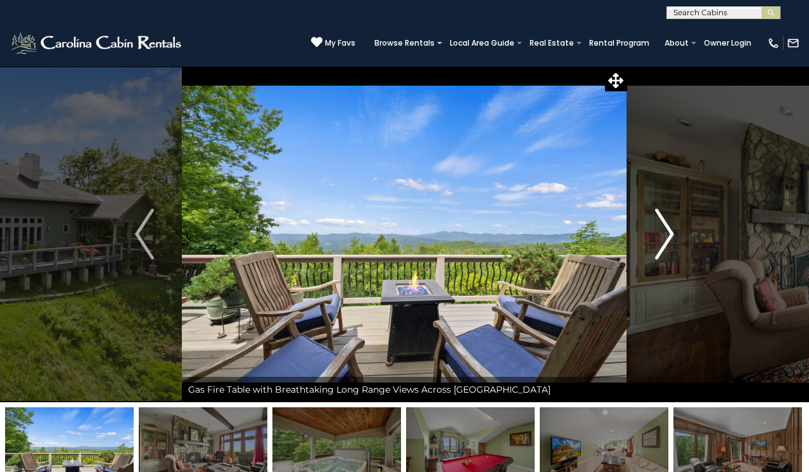
click at [668, 229] on img "Next" at bounding box center [664, 234] width 19 height 51
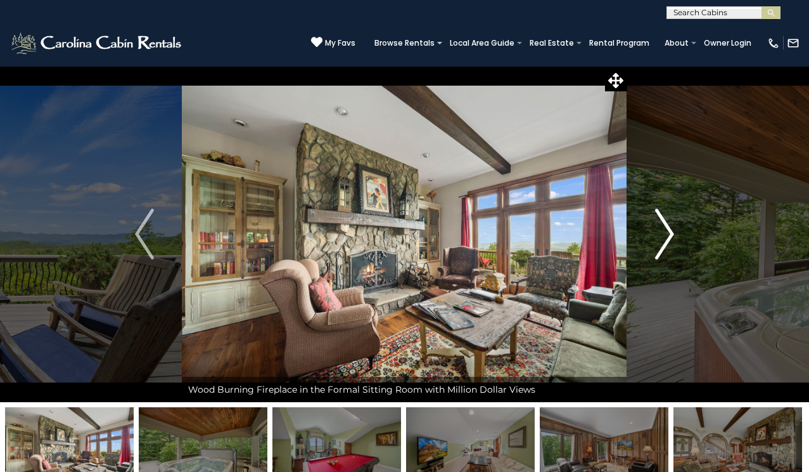
click at [668, 232] on img "Next" at bounding box center [664, 234] width 19 height 51
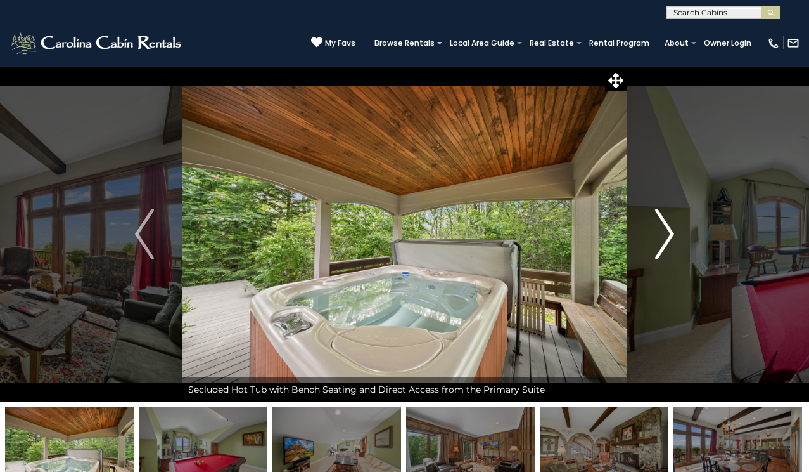
click at [668, 232] on img "Next" at bounding box center [664, 234] width 19 height 51
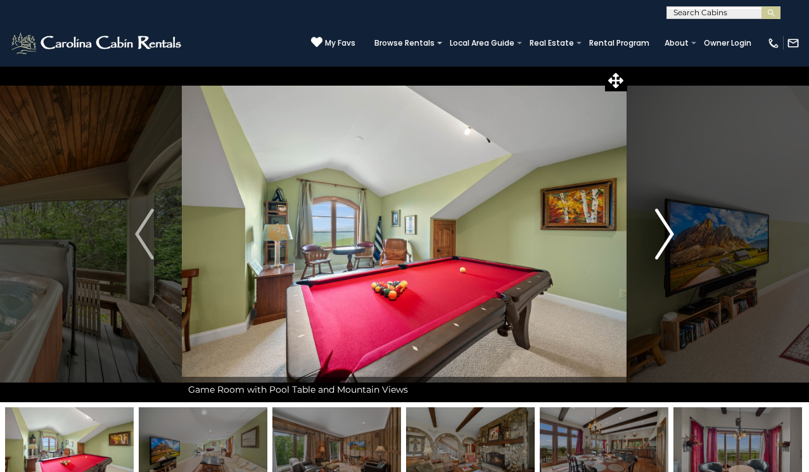
click at [668, 232] on img "Next" at bounding box center [664, 234] width 19 height 51
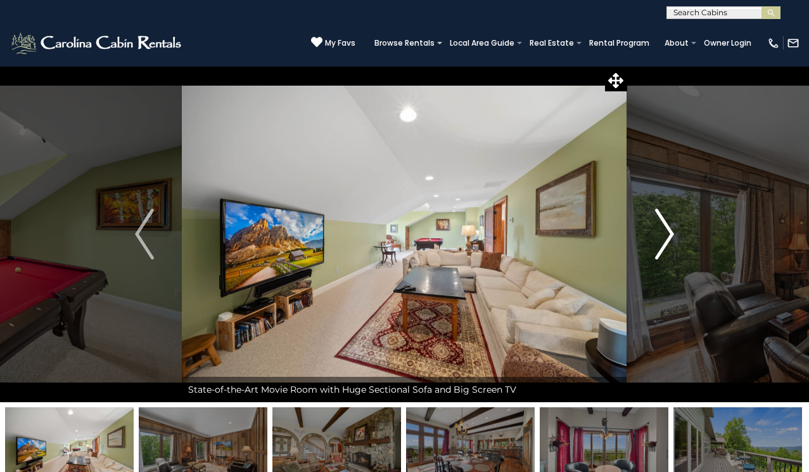
click at [668, 232] on img "Next" at bounding box center [664, 234] width 19 height 51
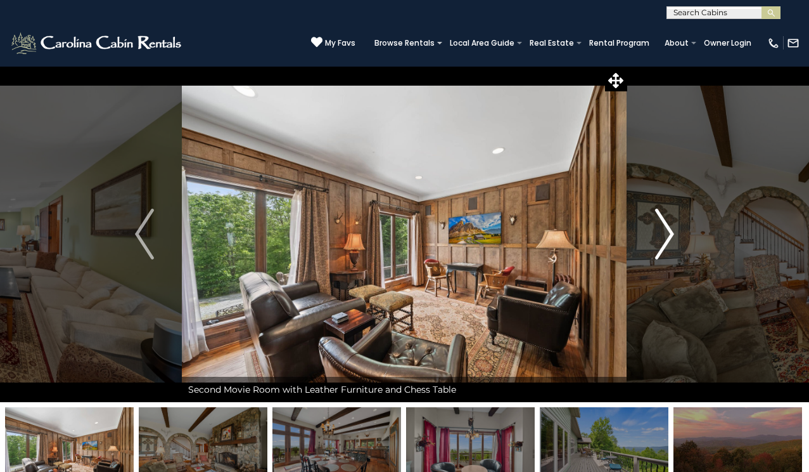
click at [661, 242] on img "Next" at bounding box center [664, 234] width 19 height 51
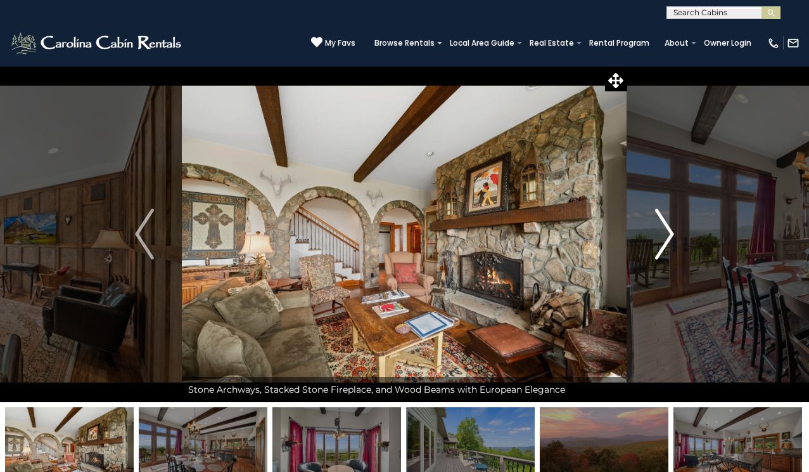
click at [666, 229] on img "Next" at bounding box center [664, 234] width 19 height 51
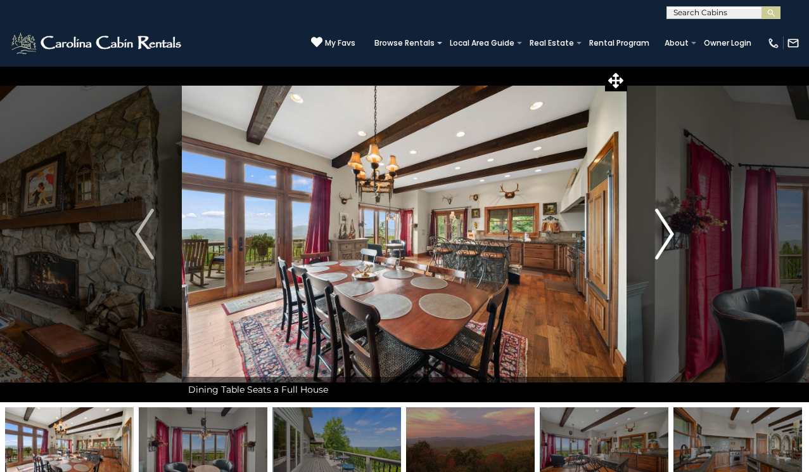
click at [666, 231] on img "Next" at bounding box center [664, 234] width 19 height 51
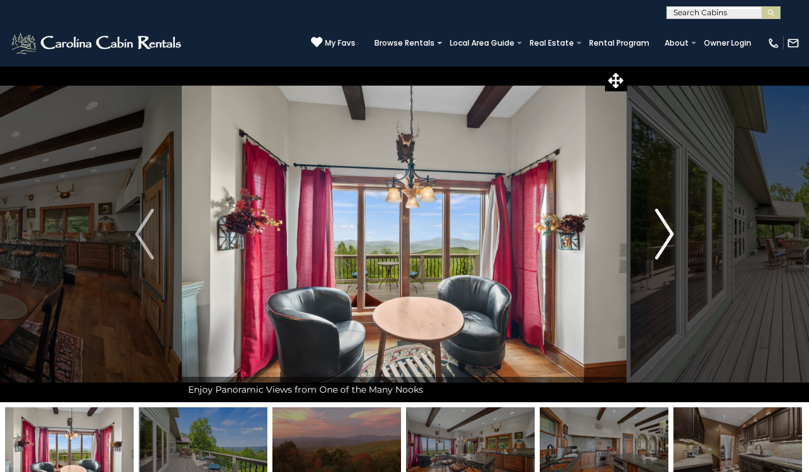
click at [666, 233] on img "Next" at bounding box center [664, 234] width 19 height 51
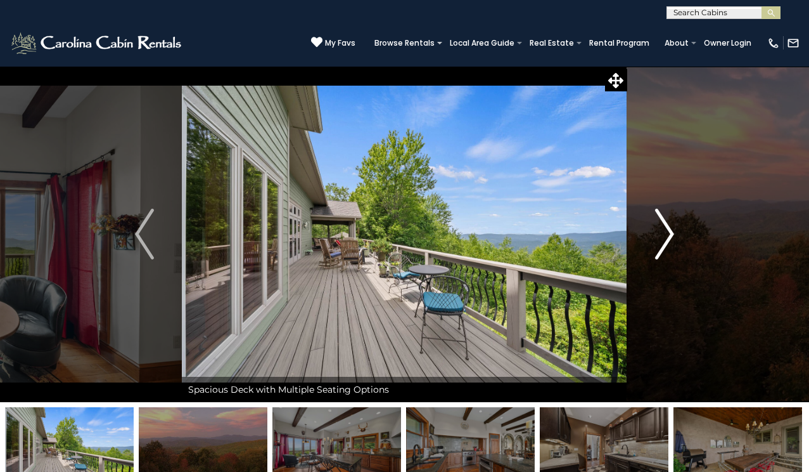
click at [666, 233] on img "Next" at bounding box center [664, 234] width 19 height 51
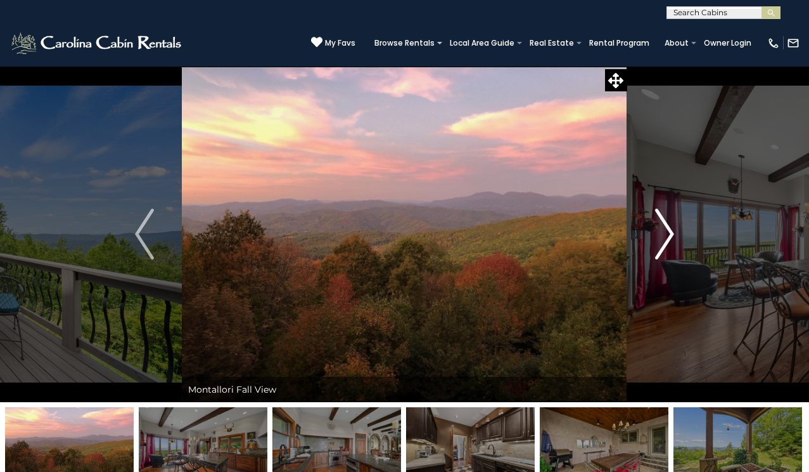
click at [666, 235] on img "Next" at bounding box center [664, 234] width 19 height 51
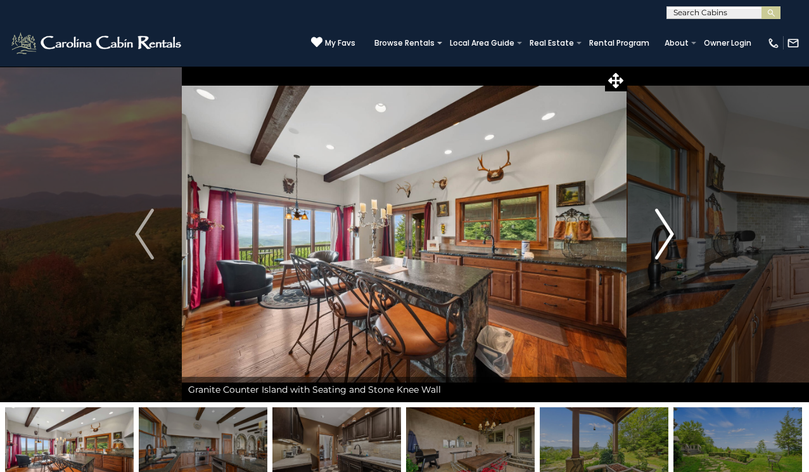
click at [666, 236] on img "Next" at bounding box center [664, 234] width 19 height 51
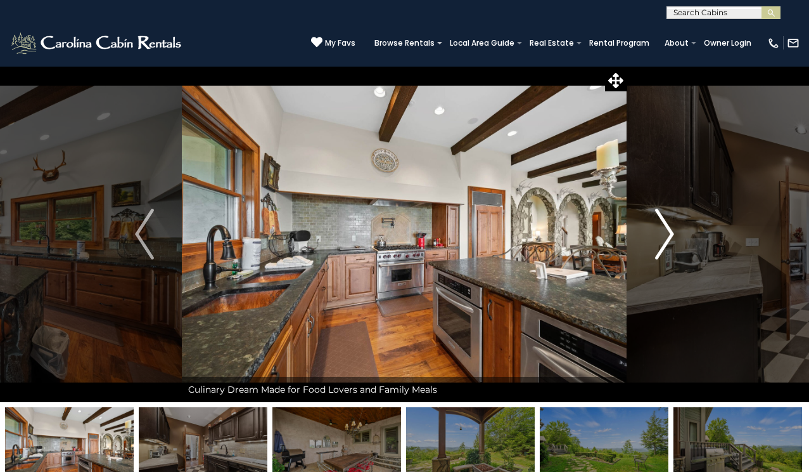
click at [664, 237] on img "Next" at bounding box center [664, 234] width 19 height 51
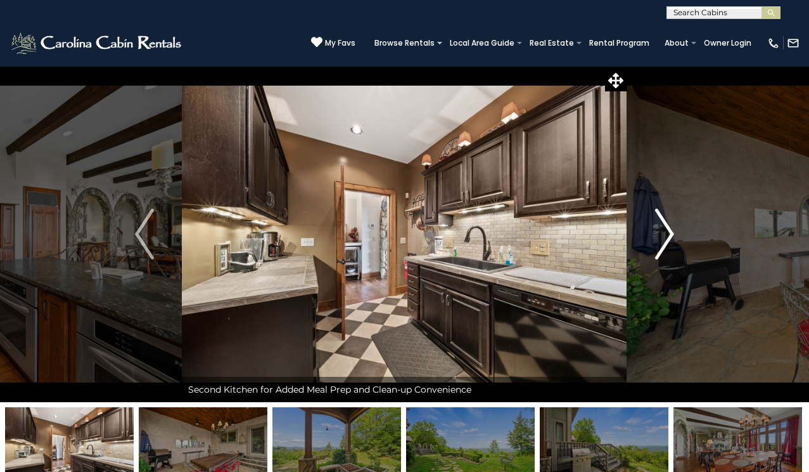
click at [664, 237] on img "Next" at bounding box center [664, 234] width 19 height 51
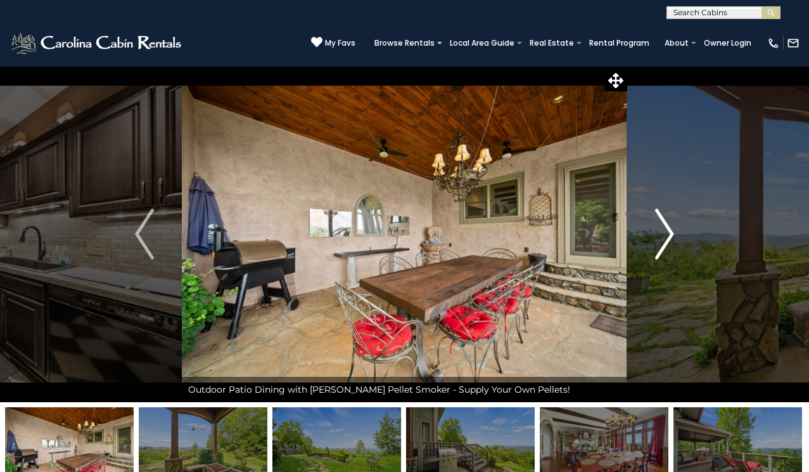
click at [664, 237] on img "Next" at bounding box center [664, 234] width 19 height 51
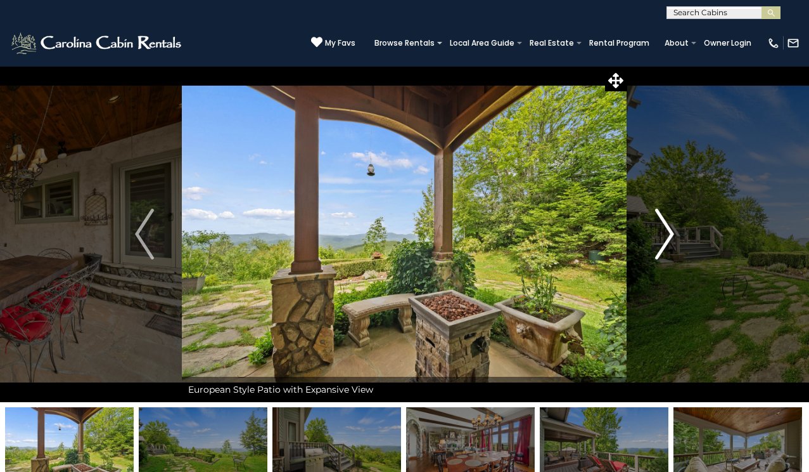
click at [664, 238] on img "Next" at bounding box center [664, 234] width 19 height 51
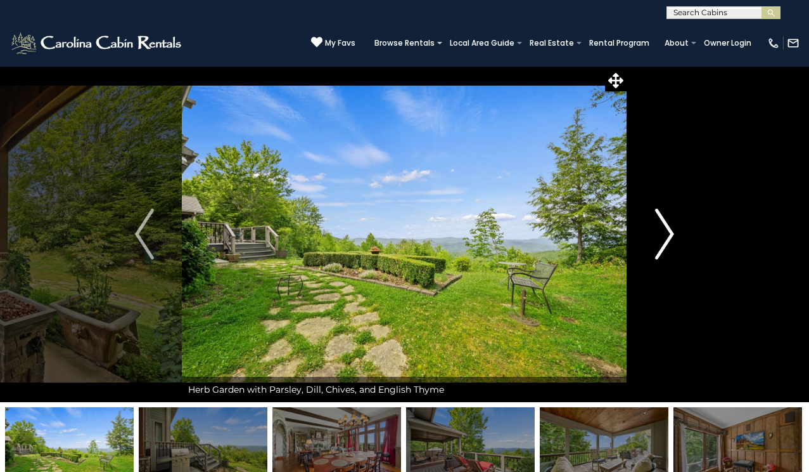
click at [664, 236] on img "Next" at bounding box center [664, 234] width 19 height 51
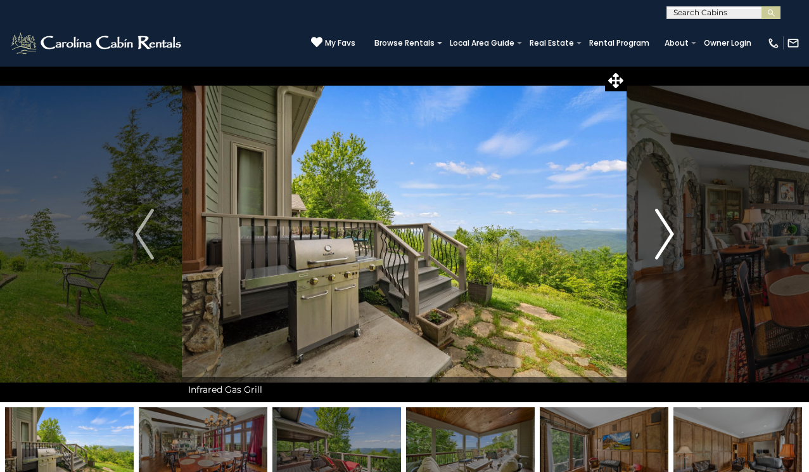
click at [664, 236] on img "Next" at bounding box center [664, 234] width 19 height 51
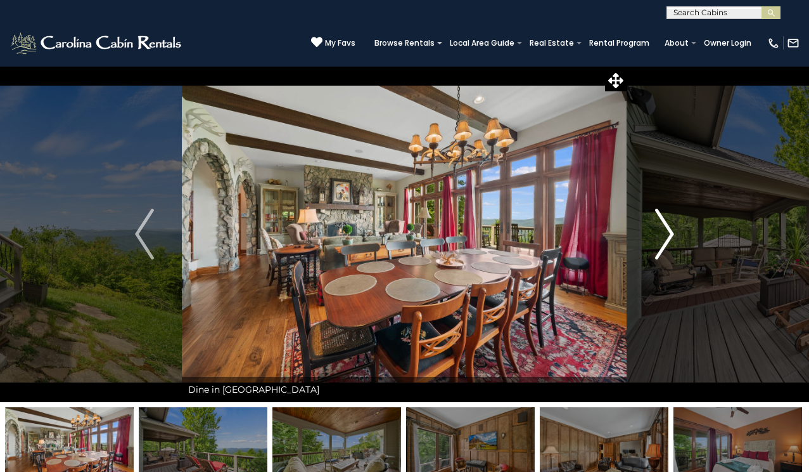
click at [664, 236] on img "Next" at bounding box center [664, 234] width 19 height 51
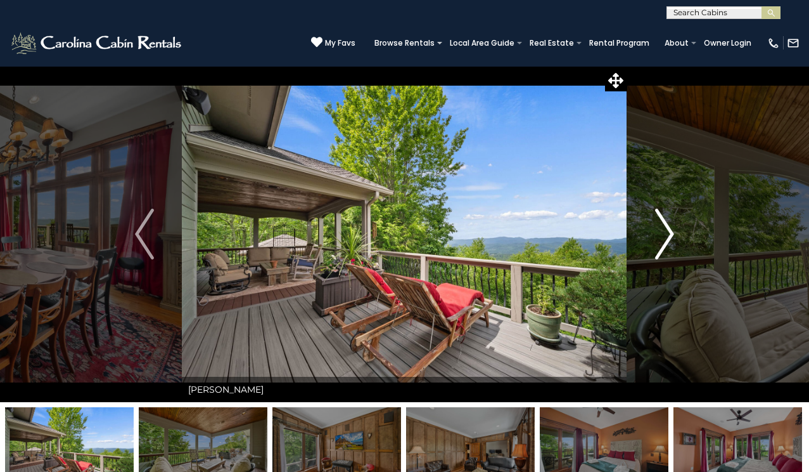
click at [664, 235] on img "Next" at bounding box center [664, 234] width 19 height 51
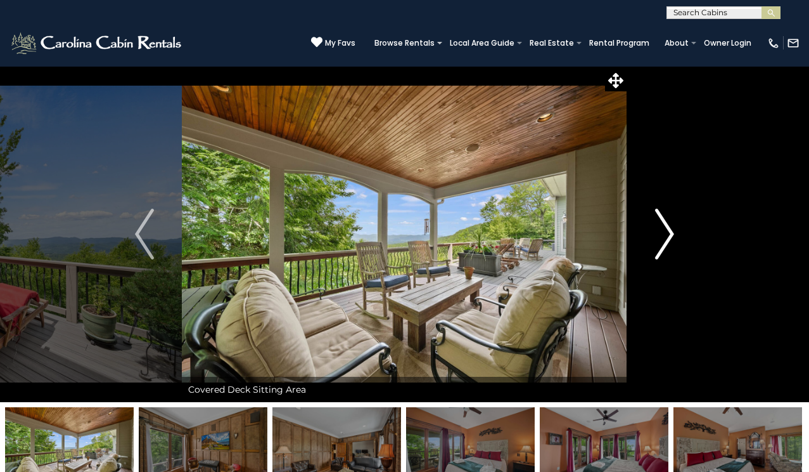
click at [664, 234] on img "Next" at bounding box center [664, 234] width 19 height 51
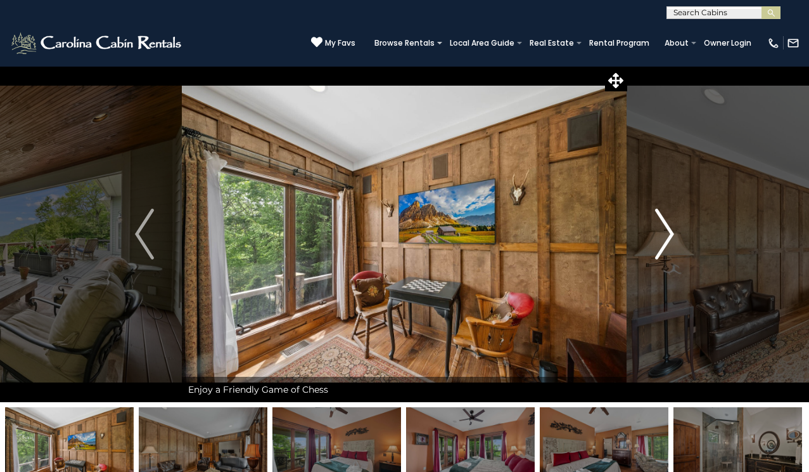
click at [664, 234] on img "Next" at bounding box center [664, 234] width 19 height 51
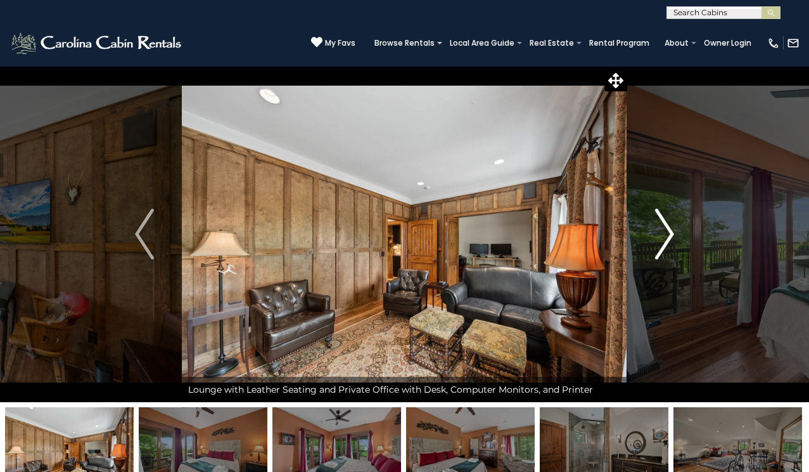
click at [663, 235] on img "Next" at bounding box center [664, 234] width 19 height 51
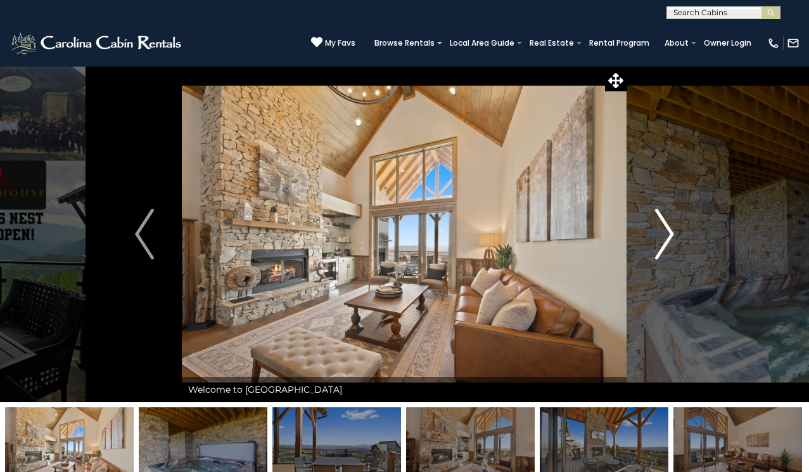
click at [669, 231] on img "Next" at bounding box center [664, 234] width 19 height 51
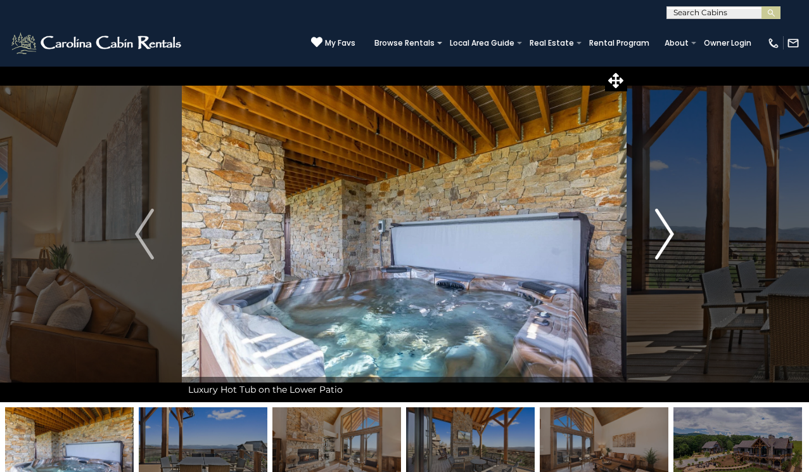
click at [669, 233] on img "Next" at bounding box center [664, 234] width 19 height 51
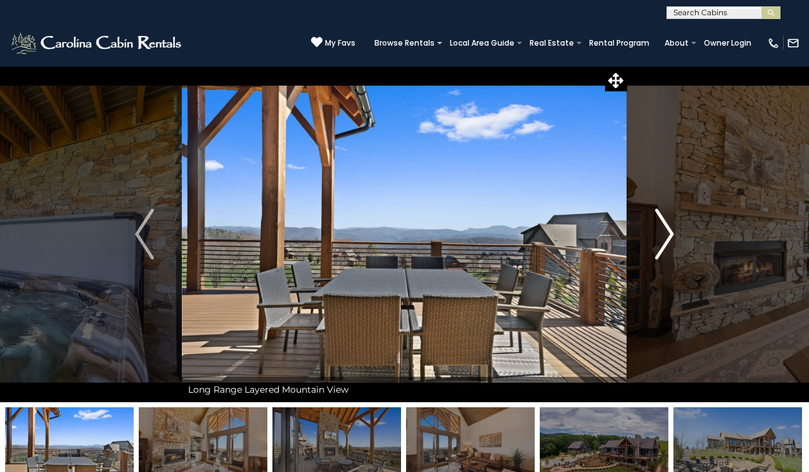
click at [669, 235] on img "Next" at bounding box center [664, 234] width 19 height 51
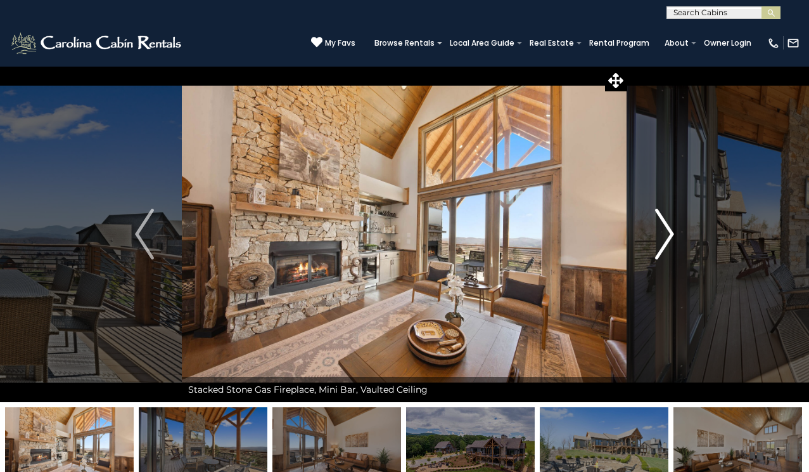
click at [669, 236] on img "Next" at bounding box center [664, 234] width 19 height 51
